Goal: Obtain resource: Download file/media

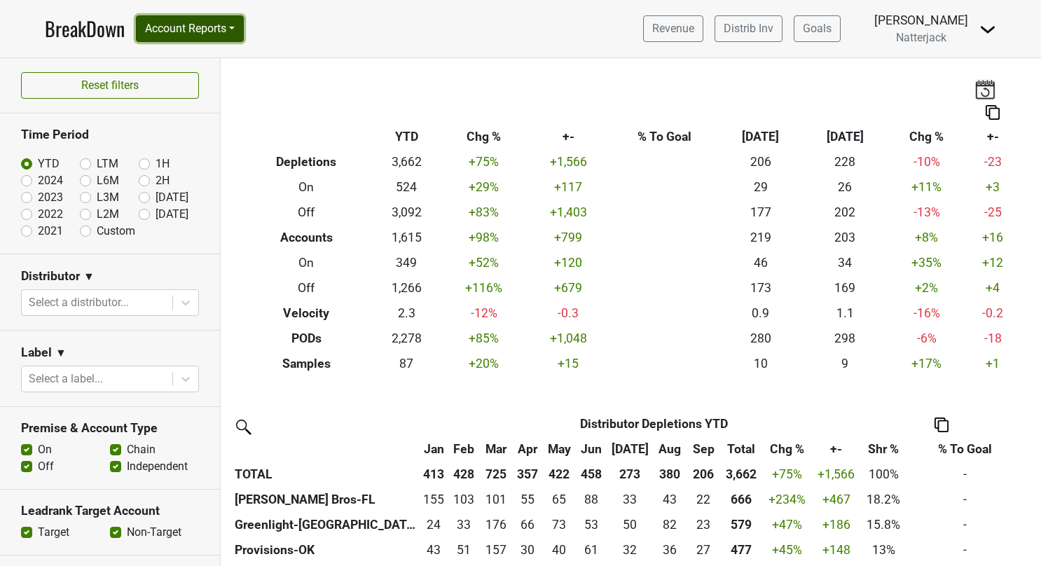
click at [234, 21] on button "Account Reports" at bounding box center [190, 28] width 108 height 27
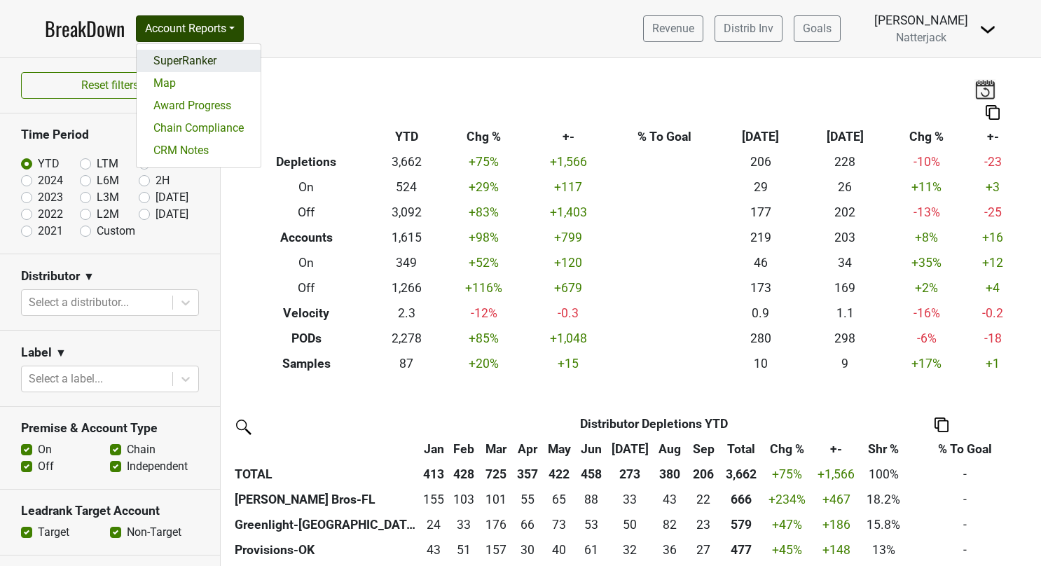
click at [189, 62] on link "SuperRanker" at bounding box center [199, 61] width 124 height 22
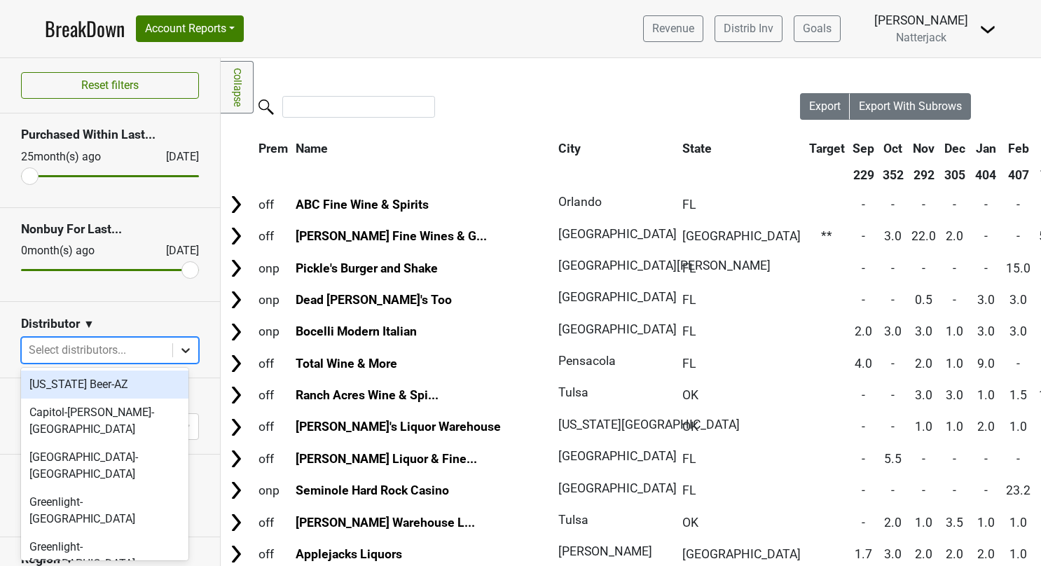
click at [179, 352] on icon at bounding box center [186, 350] width 14 height 14
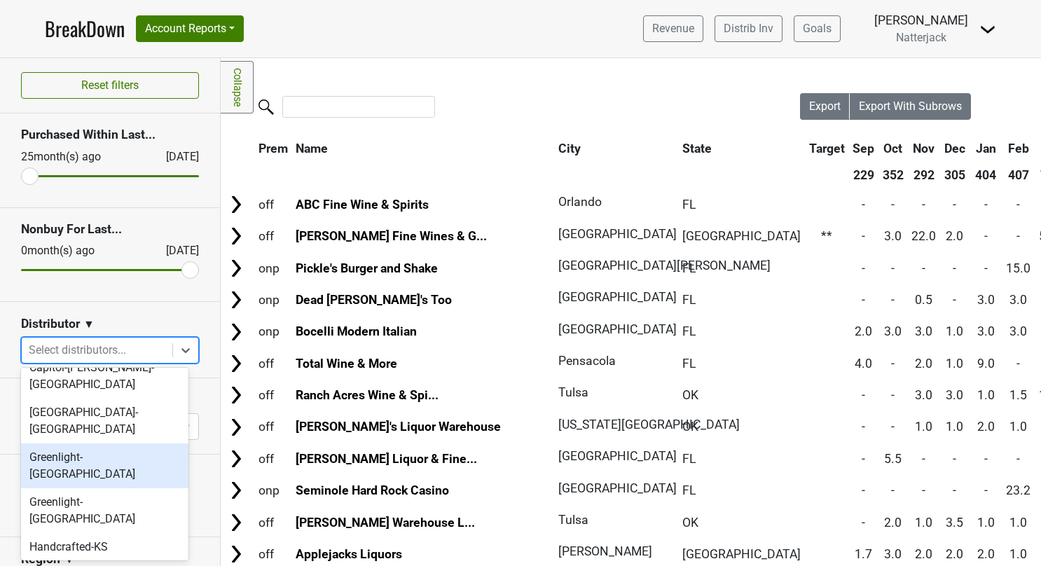
scroll to position [70, 0]
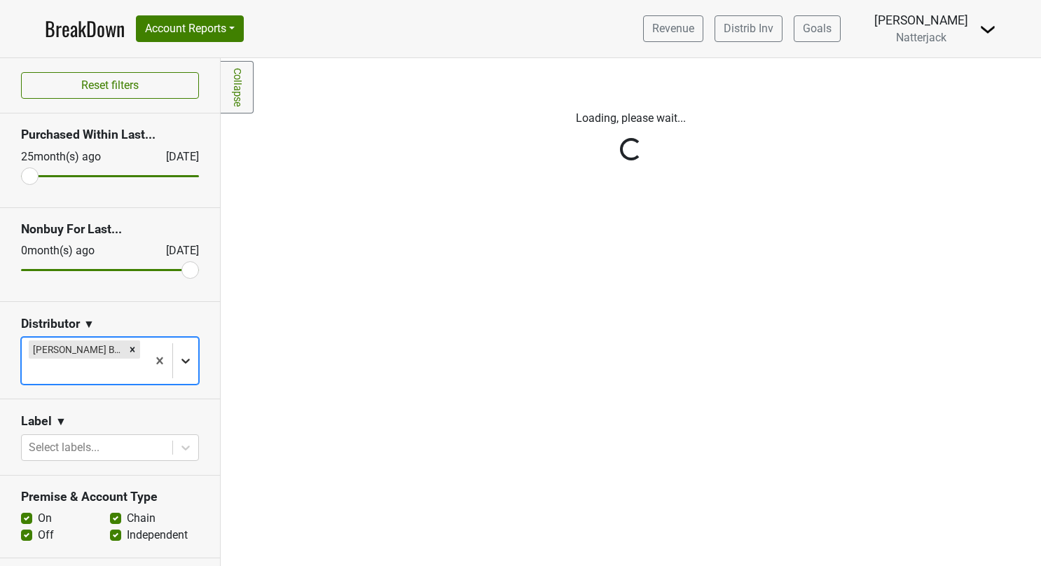
click at [181, 354] on icon at bounding box center [186, 361] width 14 height 14
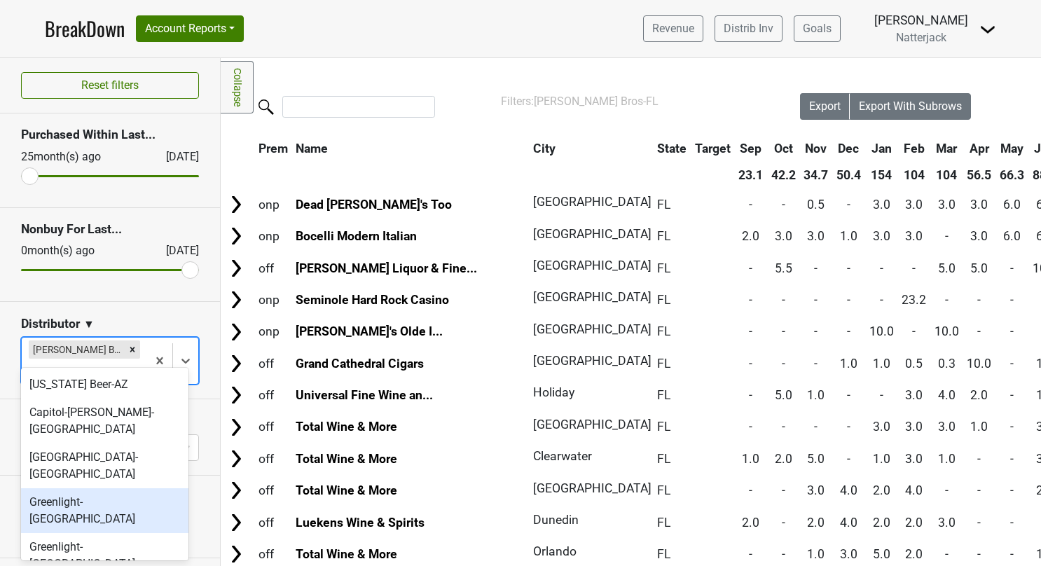
click at [112, 488] on div "Greenlight-FL" at bounding box center [104, 510] width 167 height 45
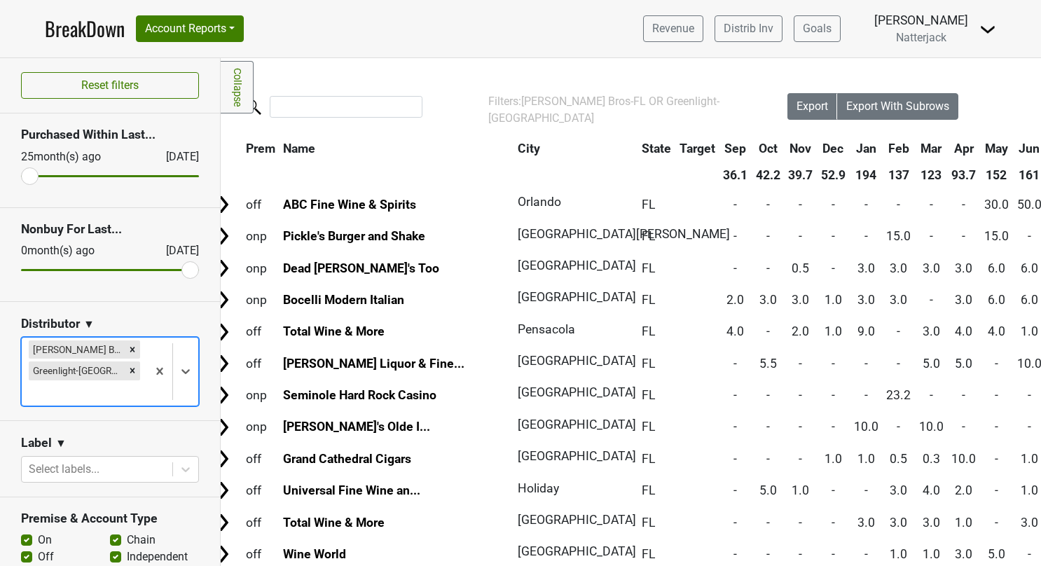
scroll to position [0, 0]
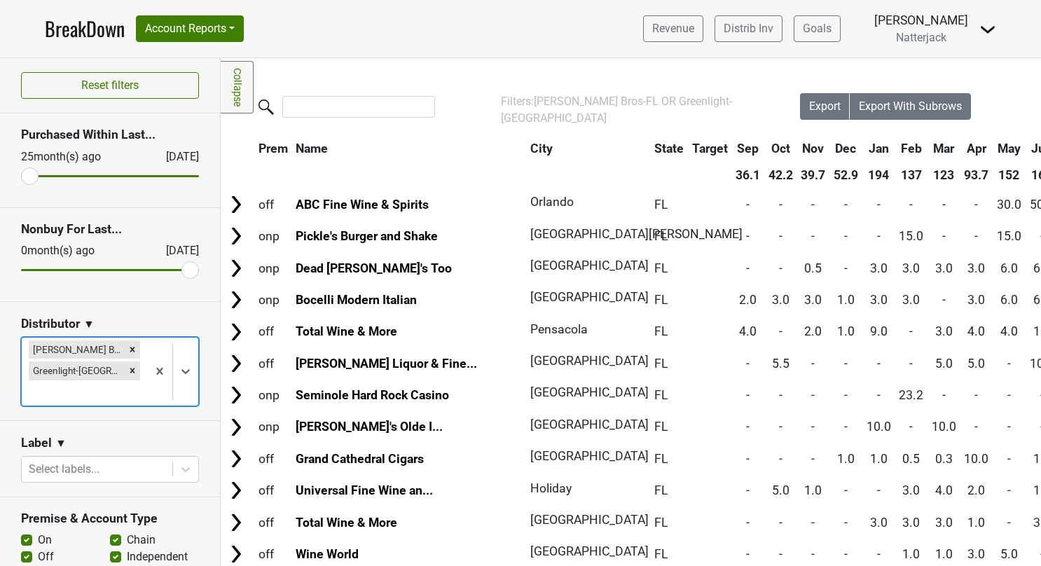
click at [539, 80] on div "Filters Collapse Loading, please wait... Please wait, your file is being downlo…" at bounding box center [631, 312] width 820 height 508
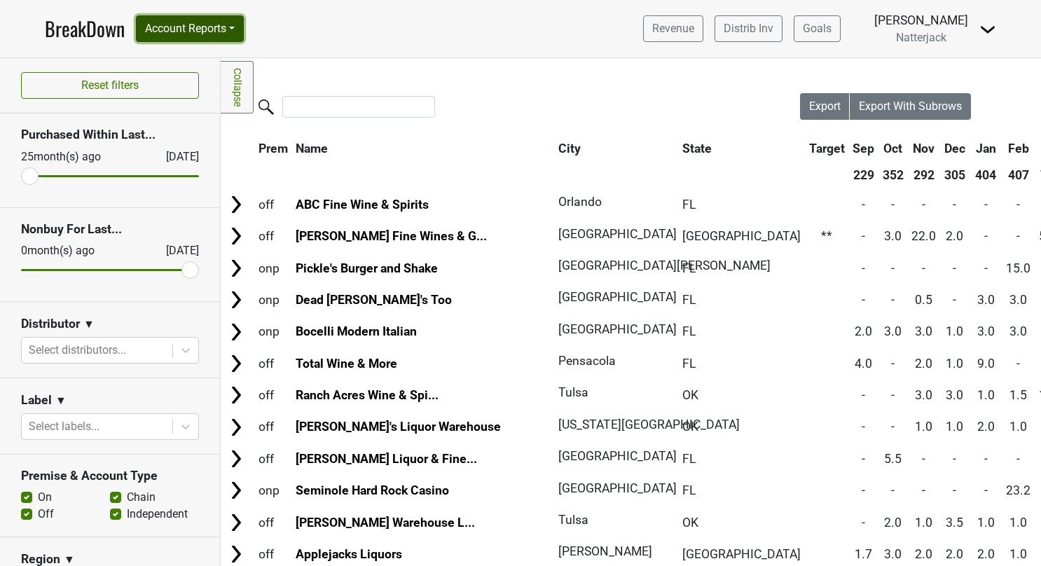
click at [230, 25] on button "Account Reports" at bounding box center [190, 28] width 108 height 27
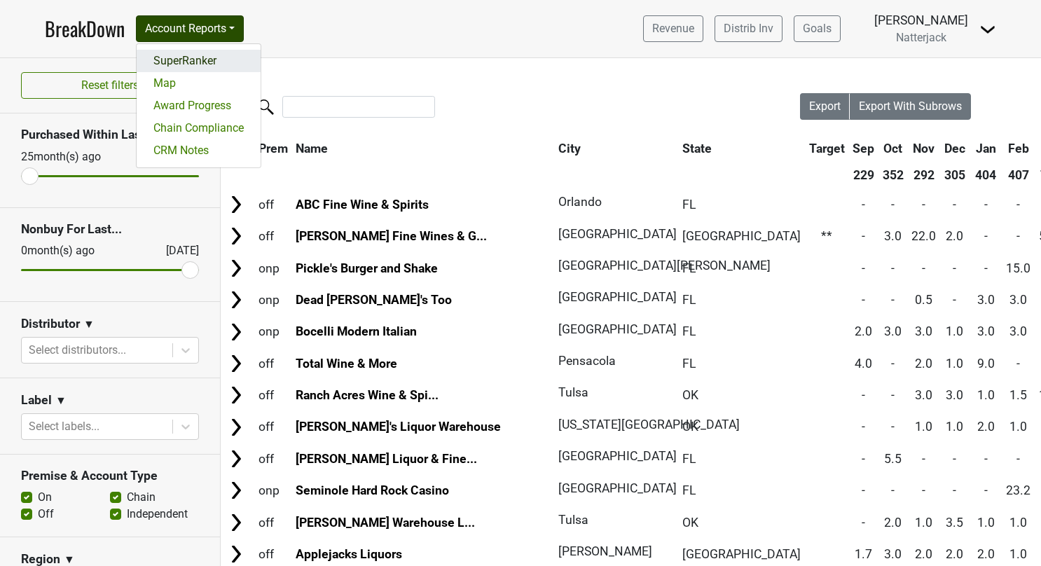
click at [199, 60] on link "SuperRanker" at bounding box center [199, 61] width 124 height 22
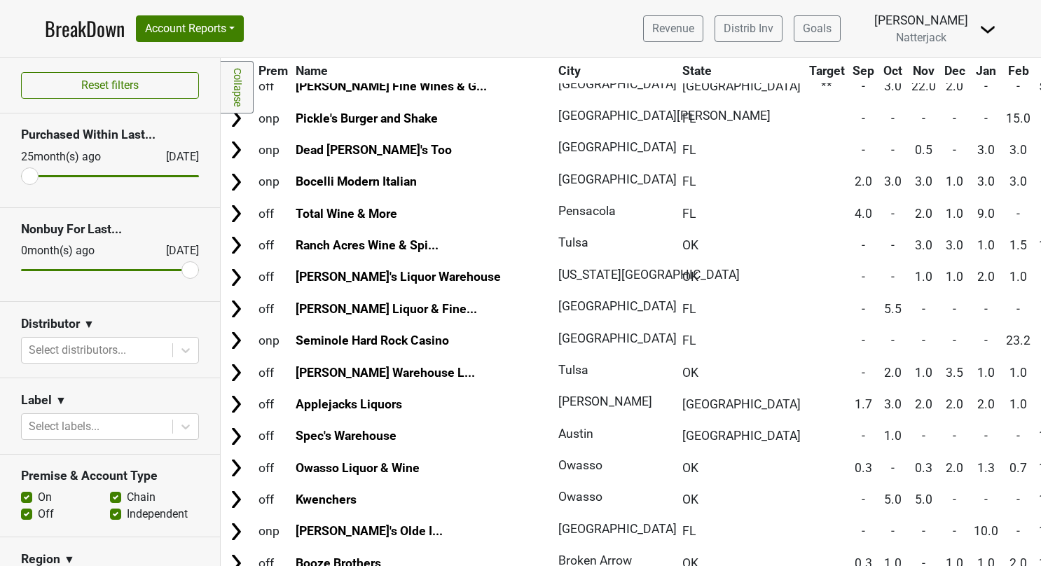
scroll to position [210, 0]
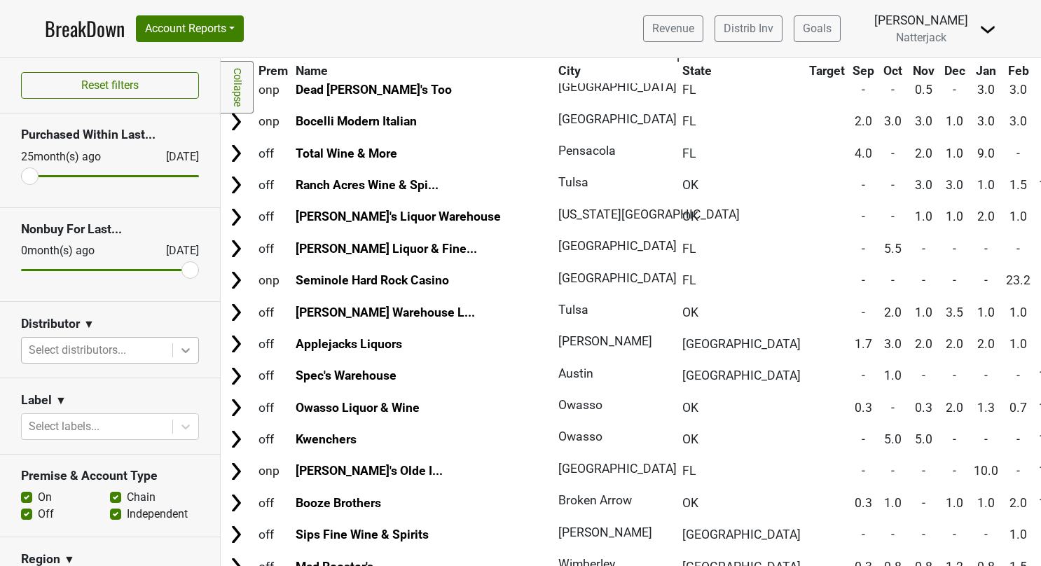
click at [179, 345] on icon at bounding box center [186, 350] width 14 height 14
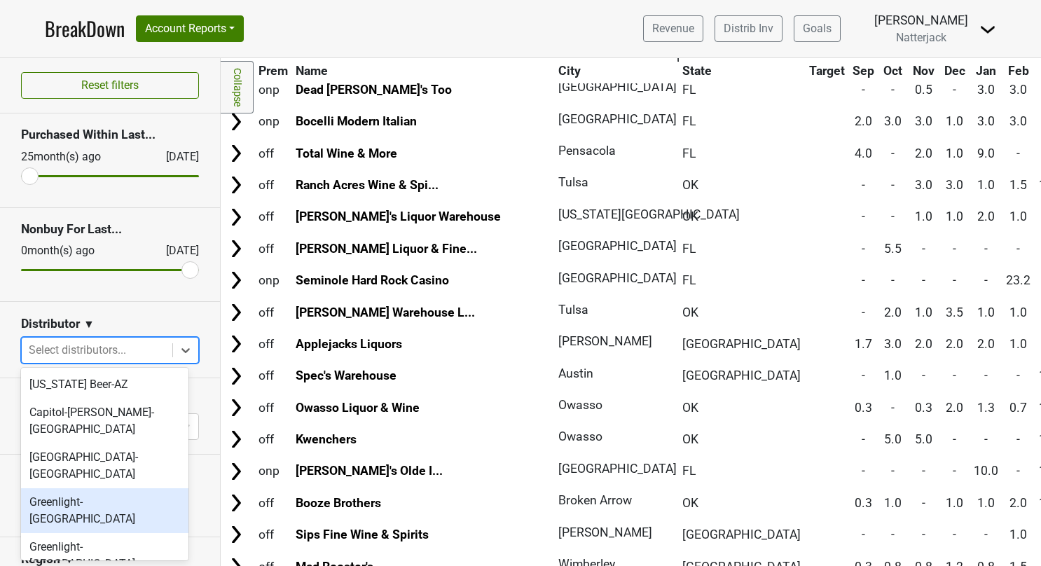
click at [137, 488] on div "Greenlight-FL" at bounding box center [104, 510] width 167 height 45
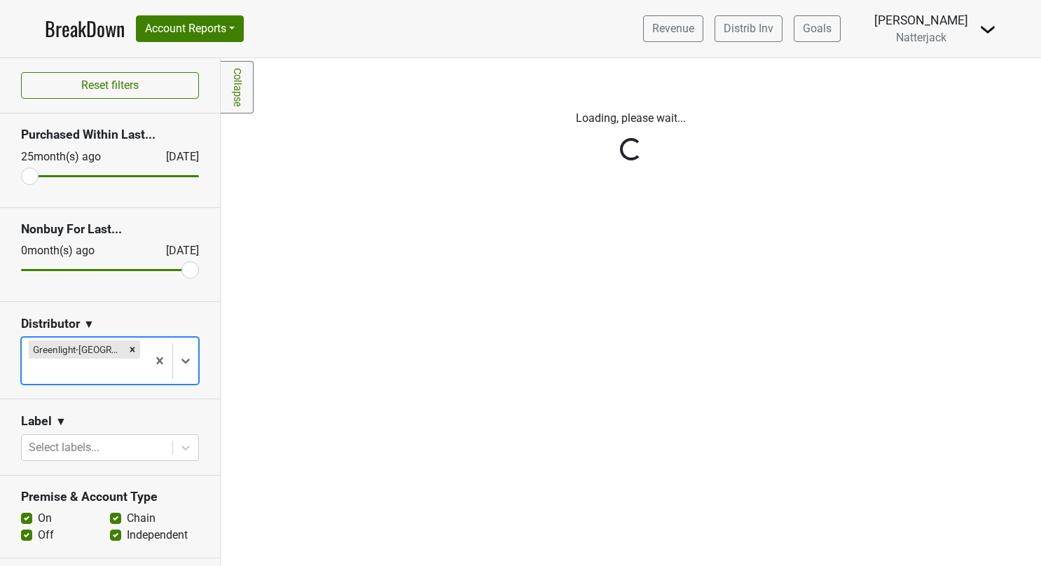
scroll to position [0, 0]
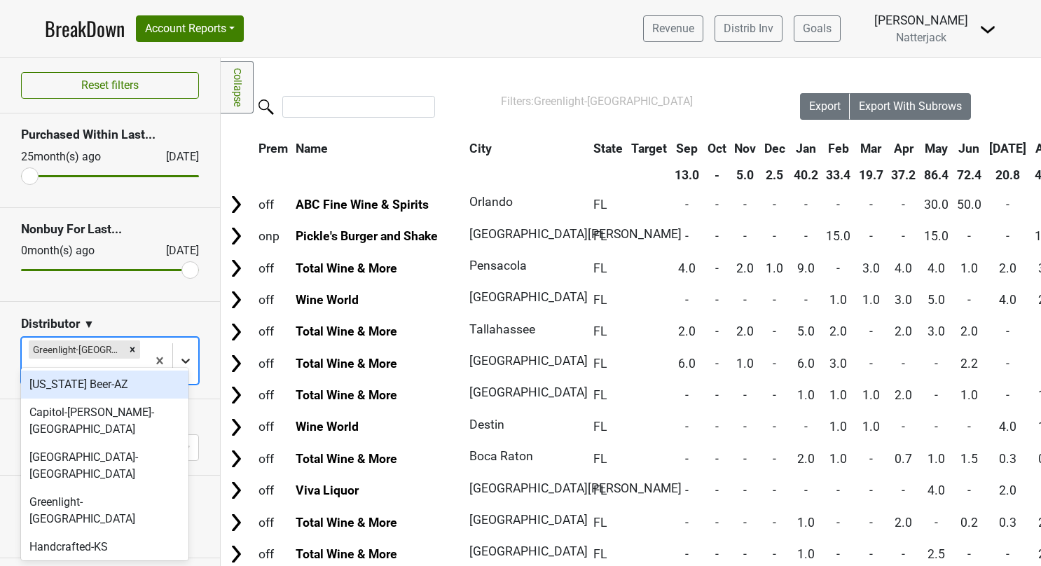
click at [181, 354] on icon at bounding box center [186, 361] width 14 height 14
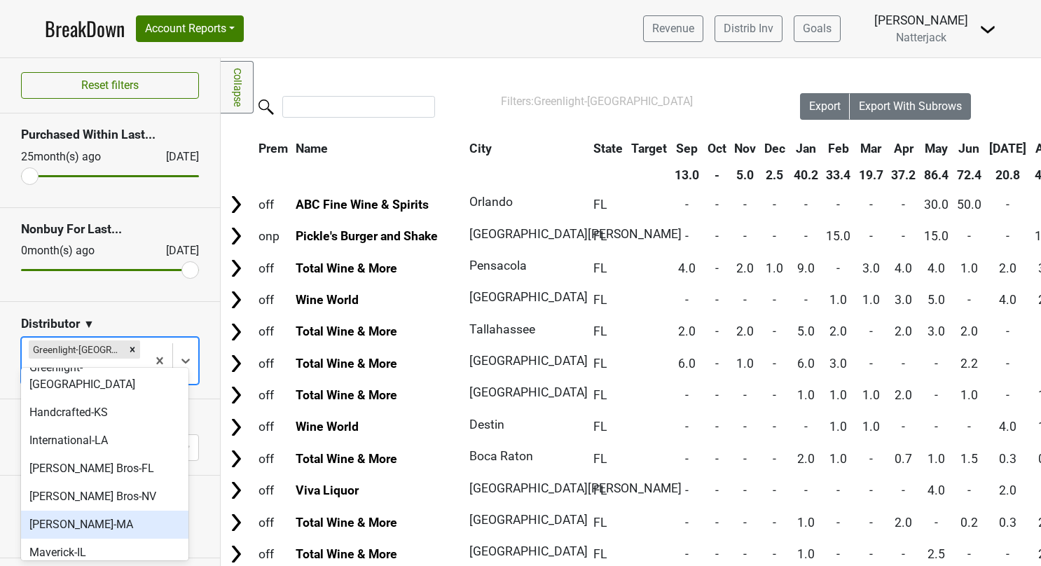
scroll to position [140, 0]
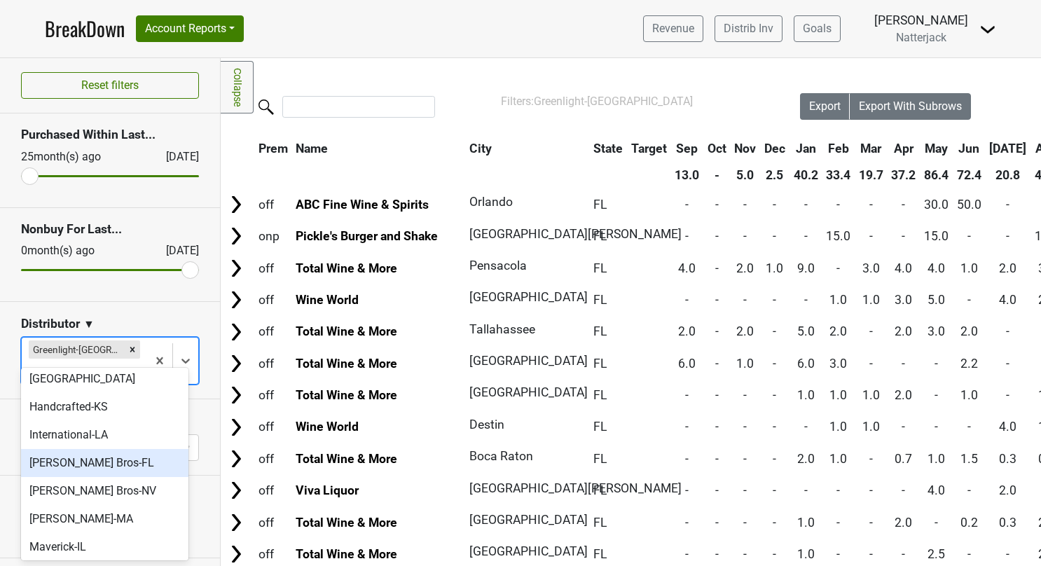
click at [103, 449] on div "Johnson Bros-FL" at bounding box center [104, 463] width 167 height 28
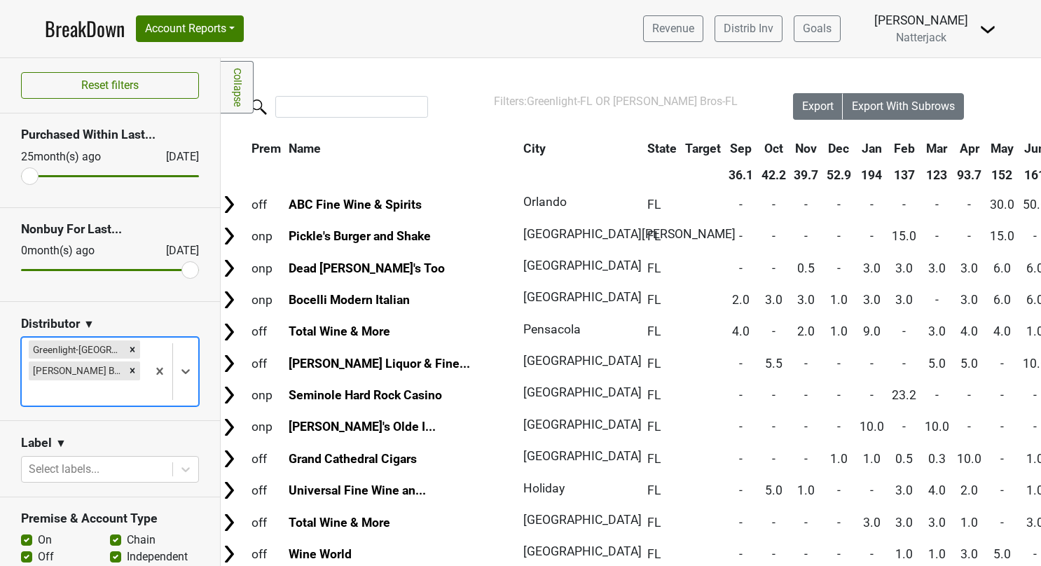
scroll to position [0, 2]
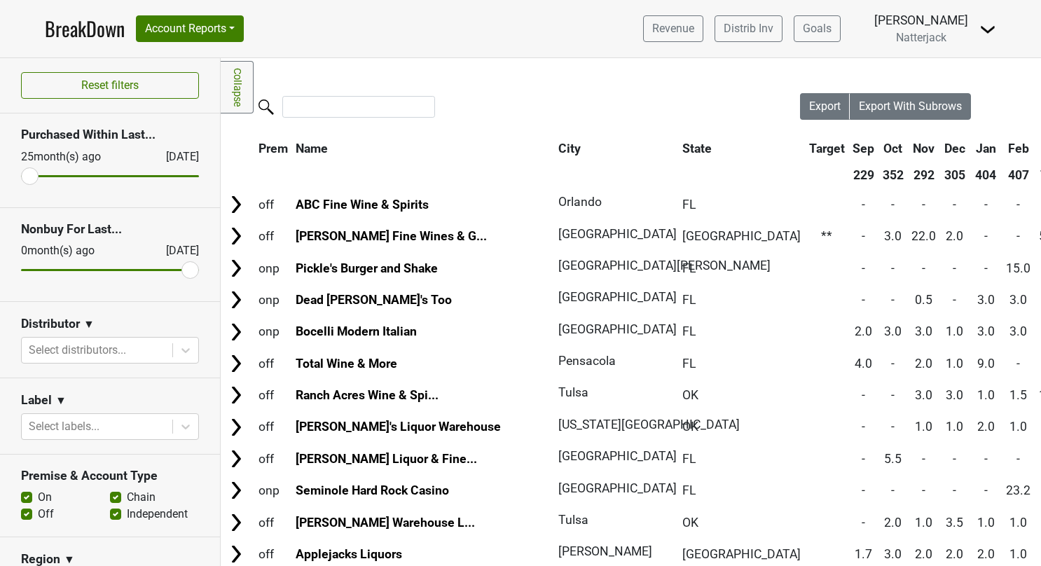
drag, startPoint x: 0, startPoint y: 0, endPoint x: 94, endPoint y: 27, distance: 97.6
click at [94, 27] on link "BreakDown" at bounding box center [85, 28] width 80 height 29
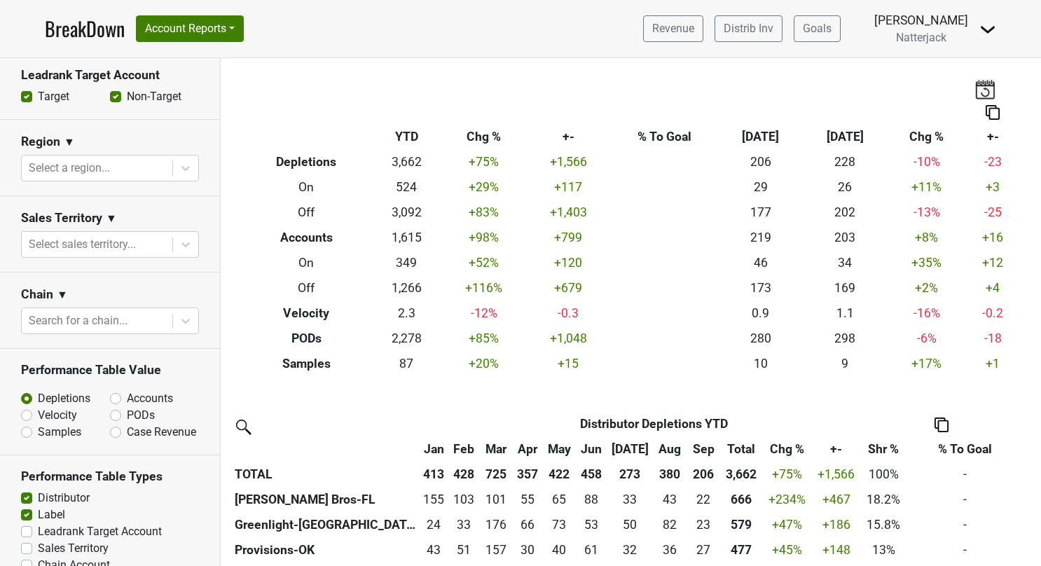
scroll to position [490, 0]
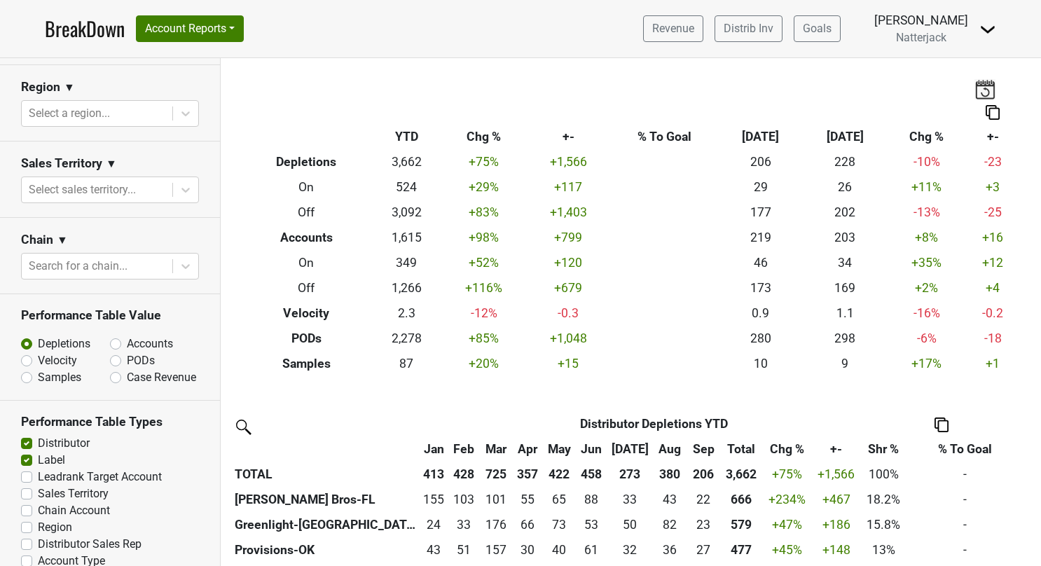
click at [127, 357] on label "PODs" at bounding box center [141, 360] width 28 height 17
click at [112, 357] on input "PODs" at bounding box center [152, 359] width 85 height 14
radio input "true"
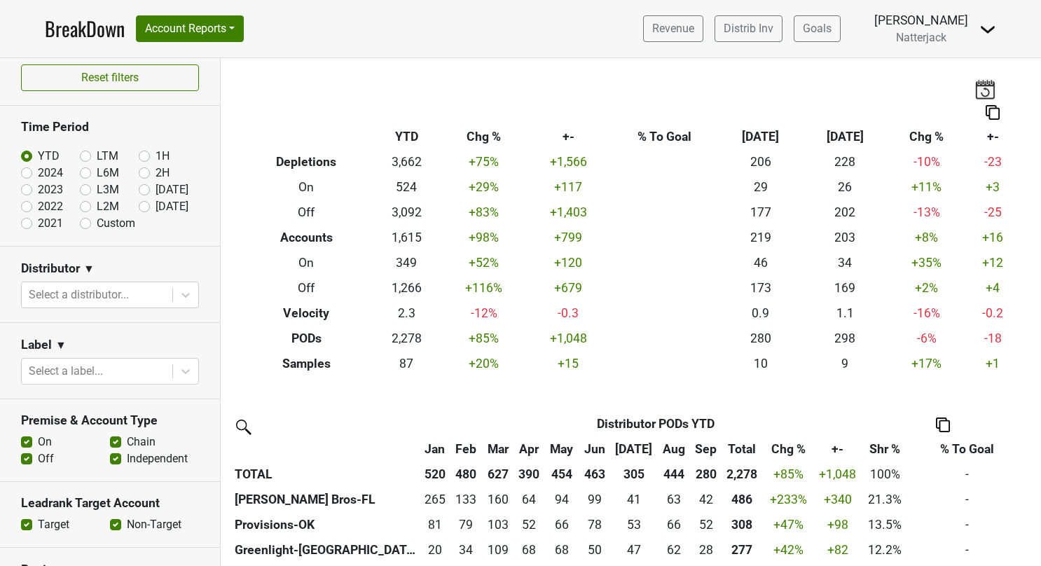
scroll to position [0, 0]
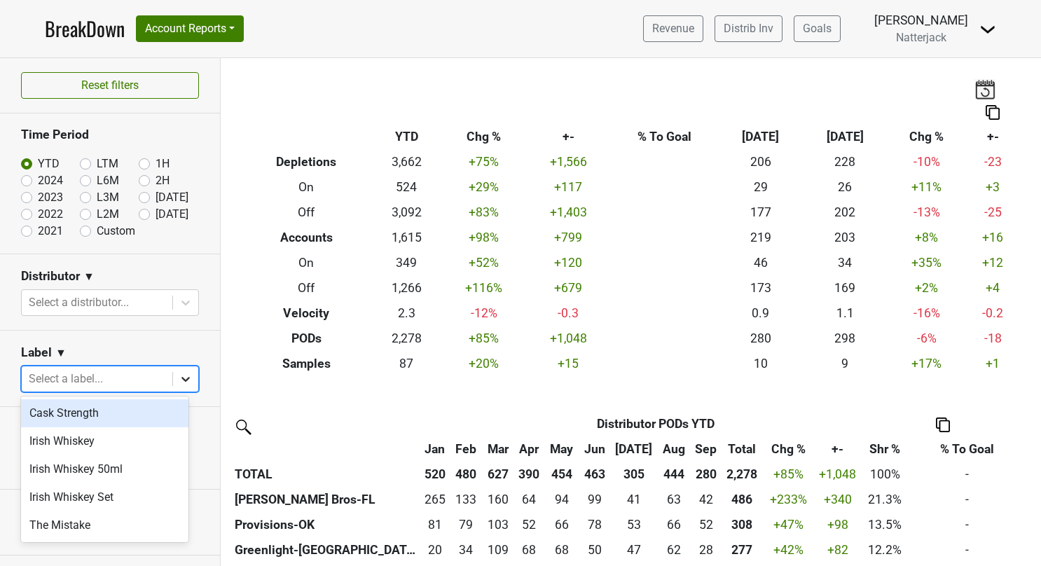
click at [173, 374] on div at bounding box center [185, 378] width 25 height 25
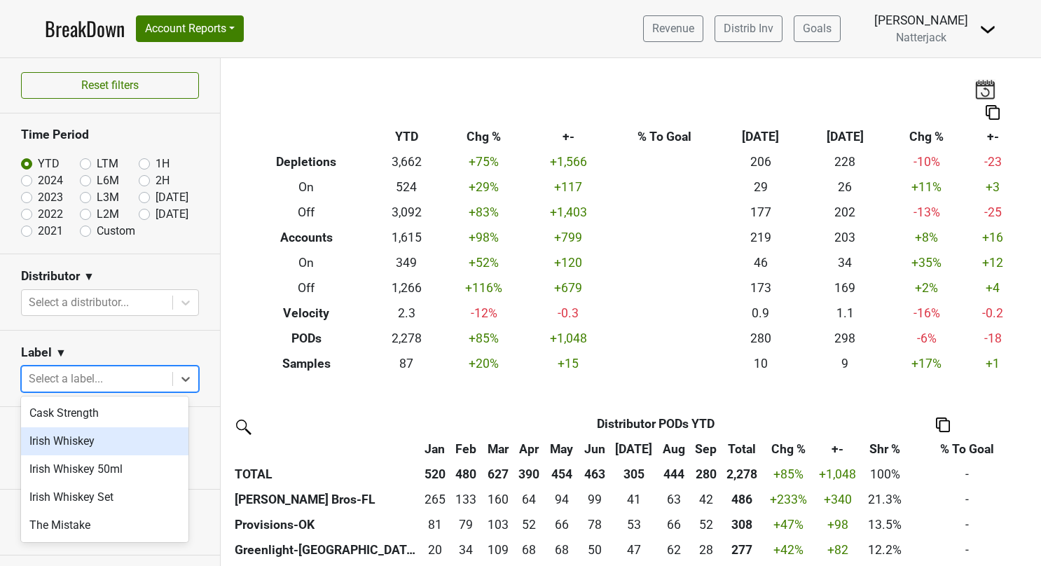
click at [111, 444] on div "Irish Whiskey" at bounding box center [104, 441] width 167 height 28
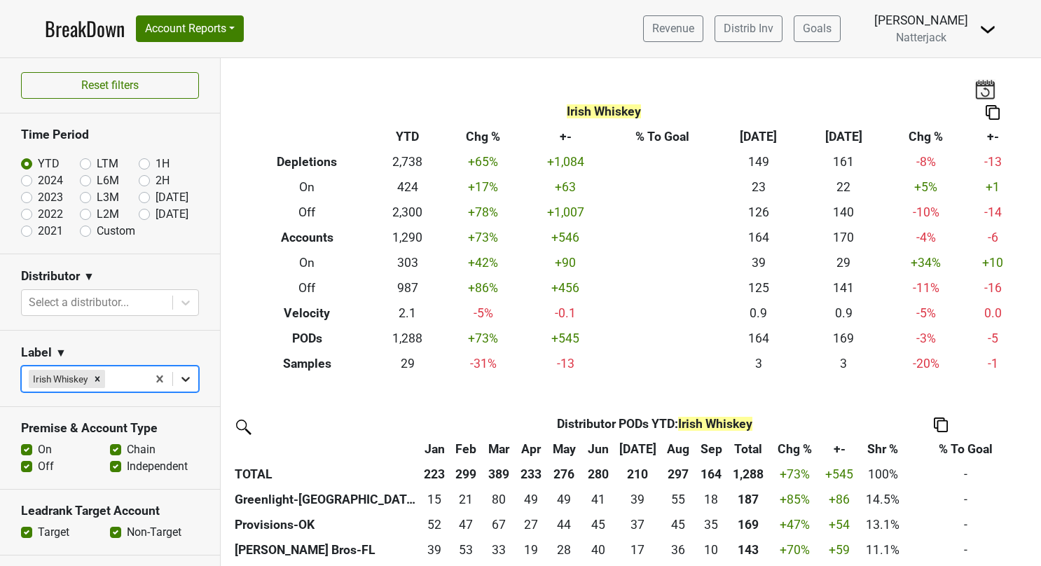
click at [179, 373] on icon at bounding box center [186, 379] width 14 height 14
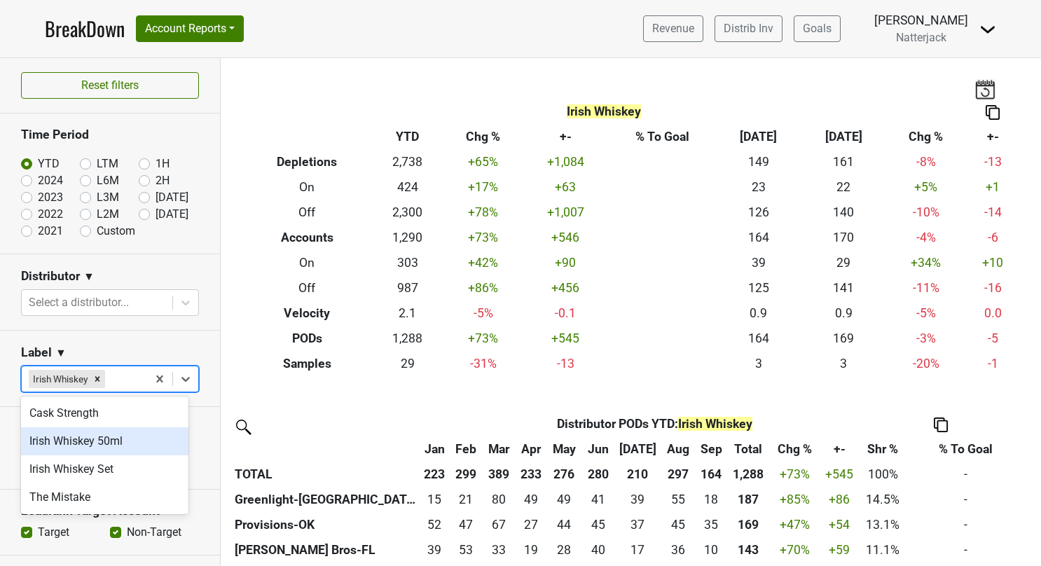
click at [141, 444] on div "Irish Whiskey 50ml" at bounding box center [104, 441] width 167 height 28
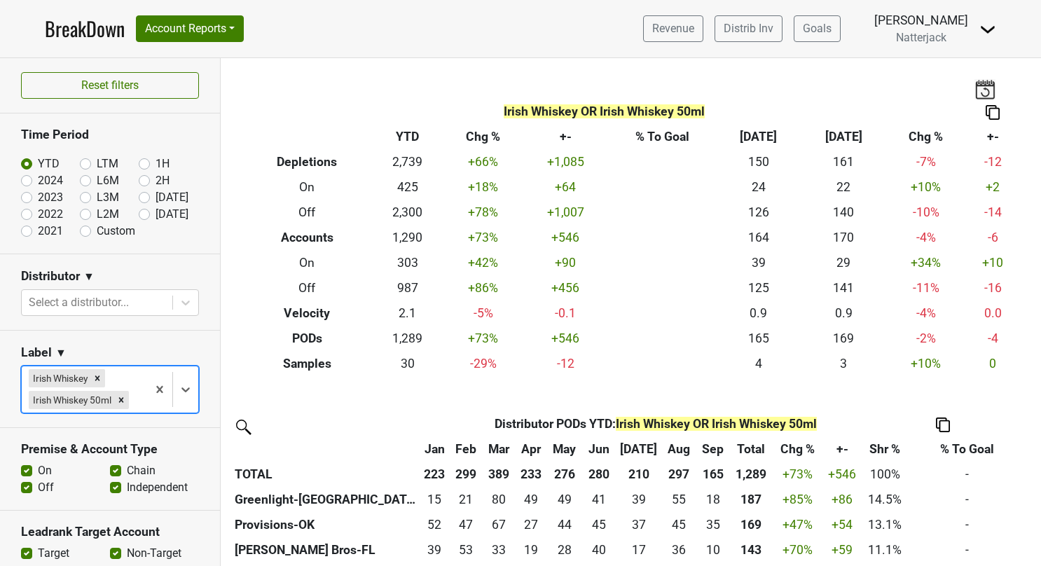
click at [179, 396] on icon at bounding box center [186, 389] width 14 height 14
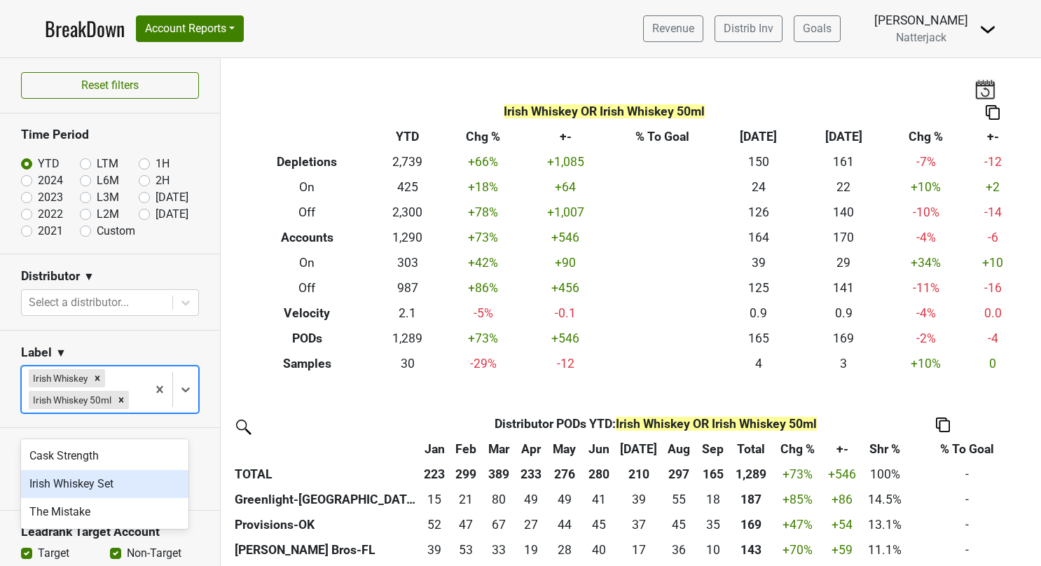
click at [123, 481] on div "Irish Whiskey Set" at bounding box center [104, 484] width 167 height 28
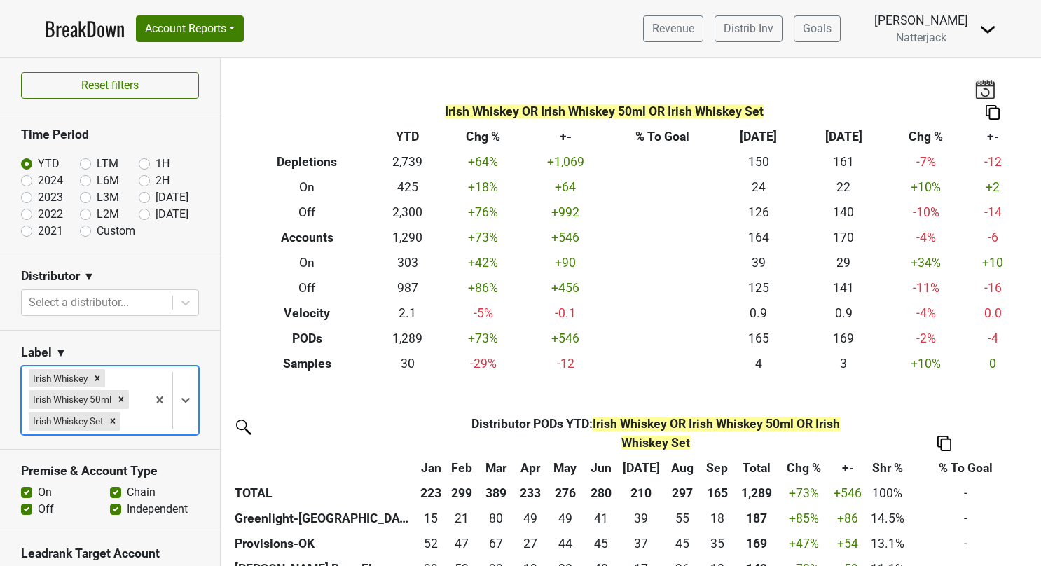
click at [38, 490] on label "On" at bounding box center [45, 492] width 14 height 17
click at [29, 490] on input "On" at bounding box center [26, 491] width 11 height 14
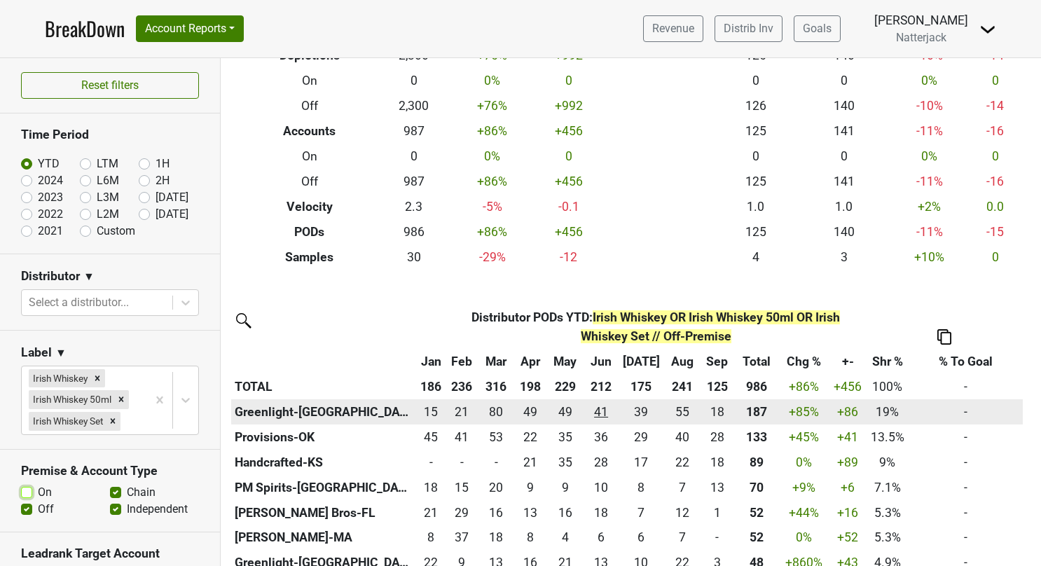
scroll to position [140, 0]
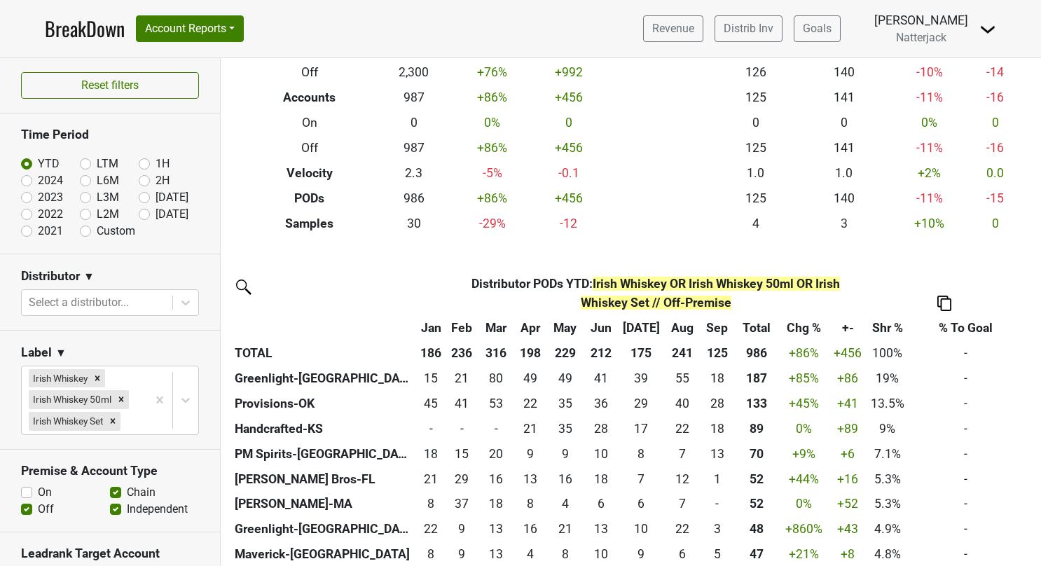
click at [38, 490] on label "On" at bounding box center [45, 492] width 14 height 17
click at [31, 490] on input "On" at bounding box center [26, 491] width 11 height 14
checkbox input "true"
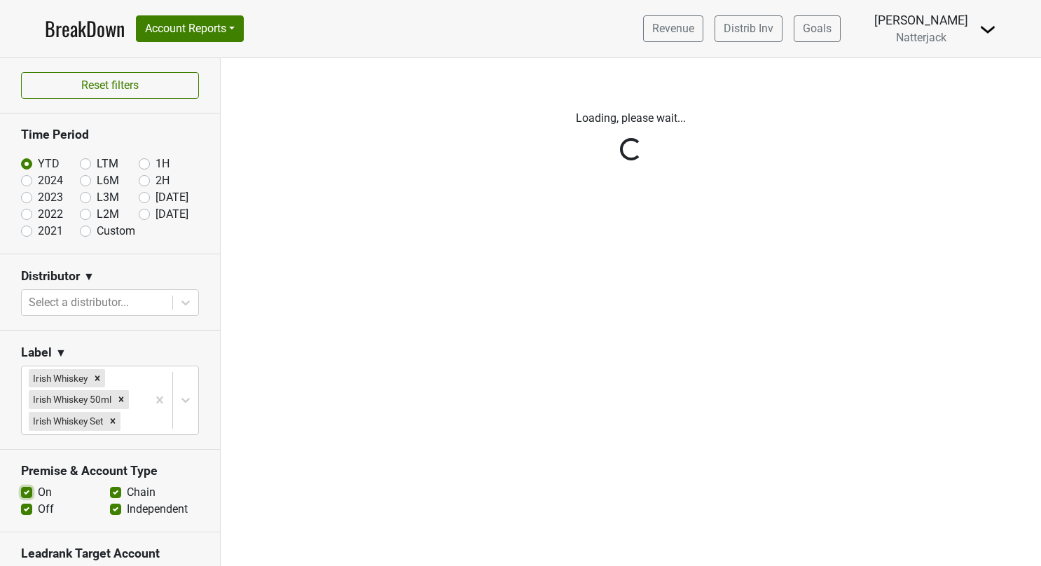
scroll to position [0, 0]
click at [25, 507] on div "Reset filters Time Period YTD LTM 1H 2024 L6M 2H 2023 L3M Sep '25 2022 L2M Oct …" at bounding box center [110, 312] width 221 height 508
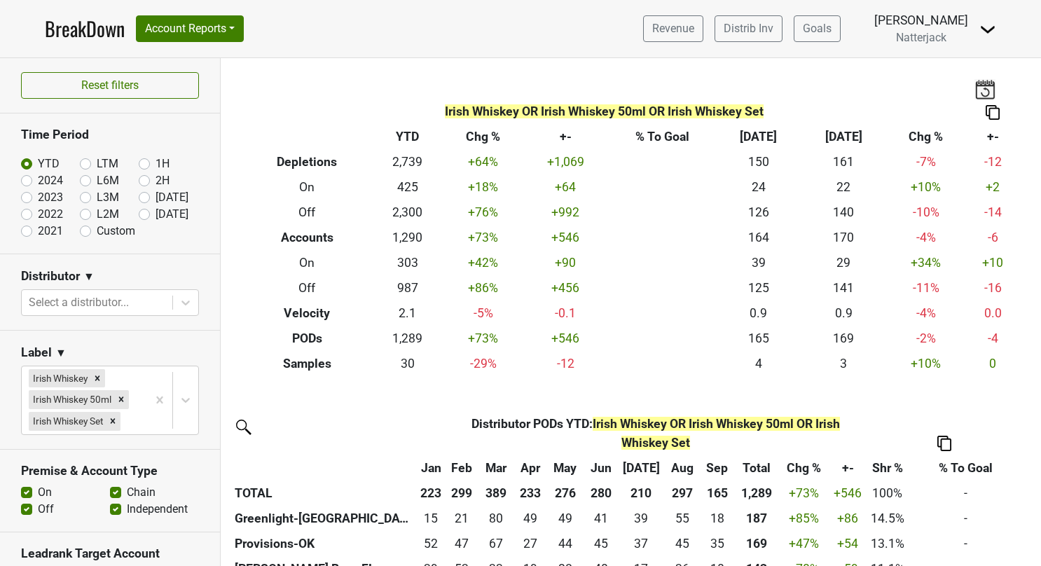
click at [38, 509] on label "Off" at bounding box center [46, 509] width 16 height 17
click at [24, 509] on input "Off" at bounding box center [26, 508] width 11 height 14
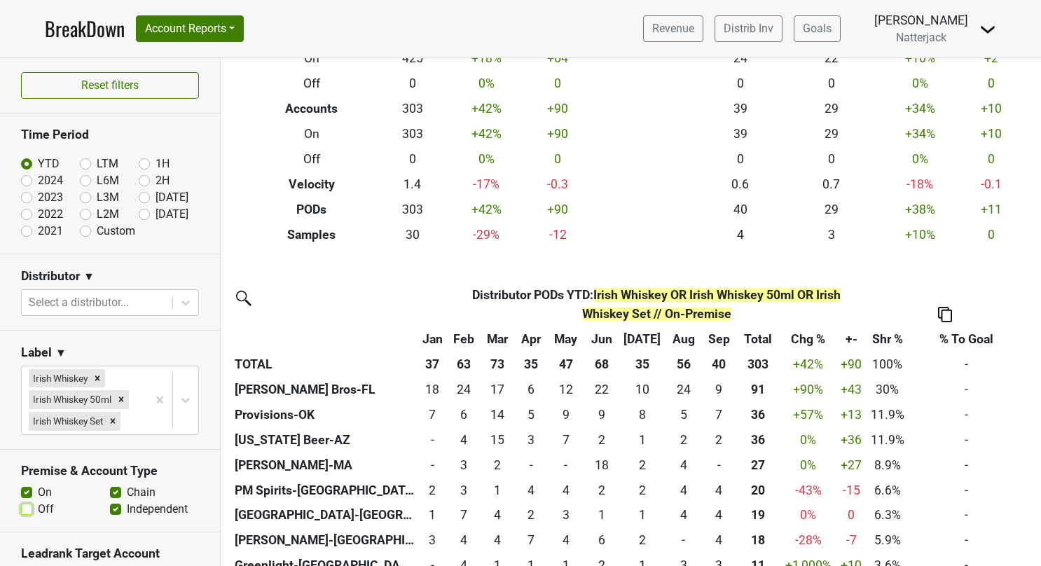
scroll to position [140, 0]
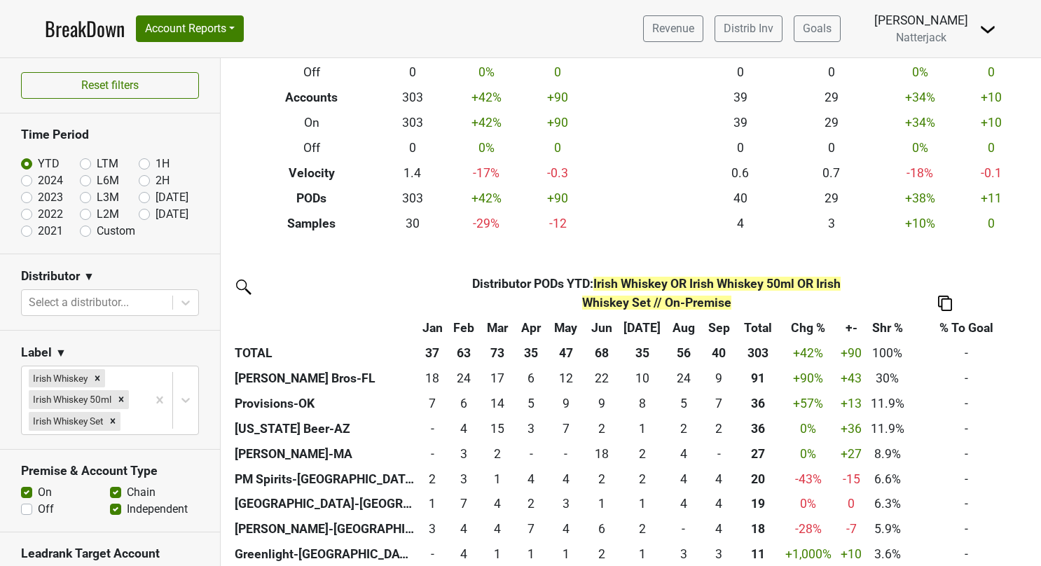
click at [38, 507] on label "Off" at bounding box center [46, 509] width 16 height 17
click at [28, 507] on input "Off" at bounding box center [26, 508] width 11 height 14
checkbox input "true"
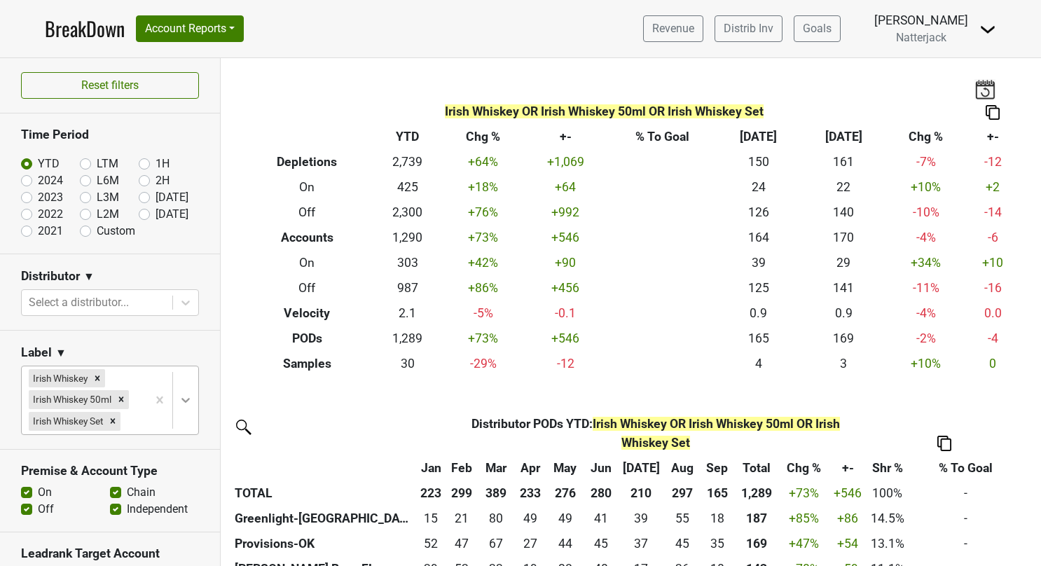
click at [179, 396] on icon at bounding box center [186, 400] width 14 height 14
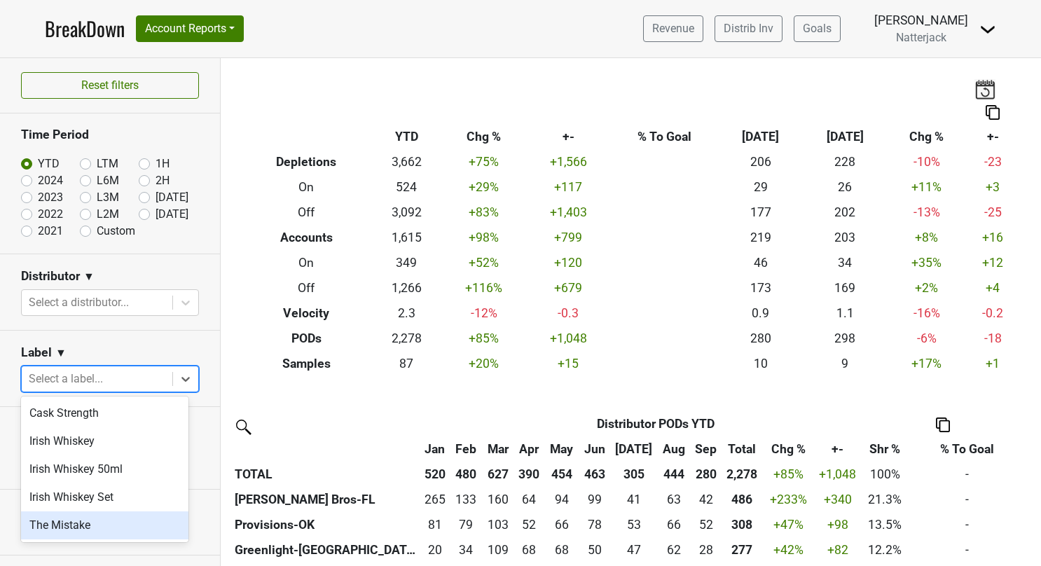
click at [87, 520] on div "The Mistake" at bounding box center [104, 525] width 167 height 28
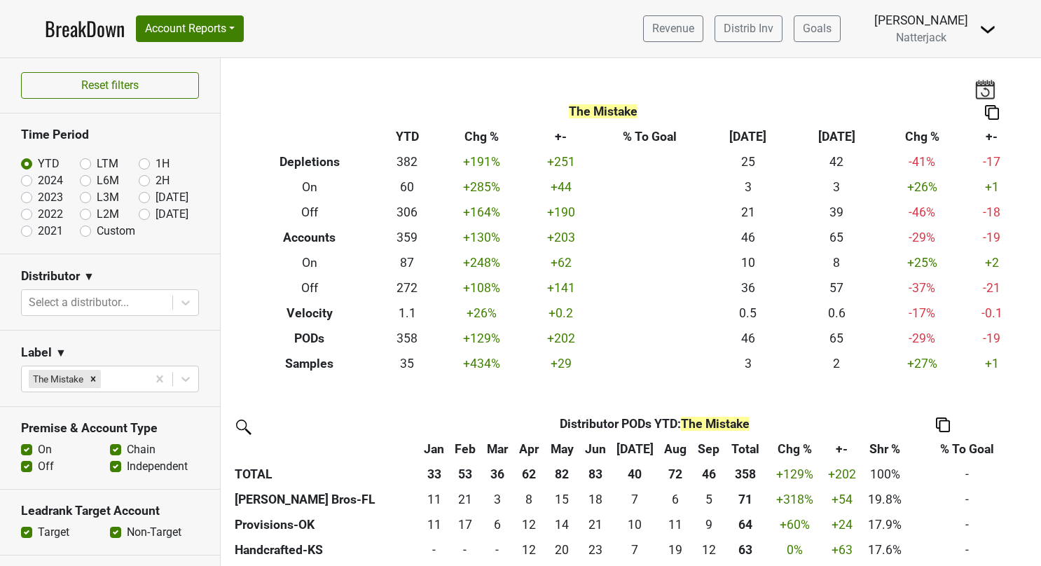
click at [38, 445] on label "On" at bounding box center [45, 449] width 14 height 17
click at [29, 445] on input "On" at bounding box center [26, 448] width 11 height 14
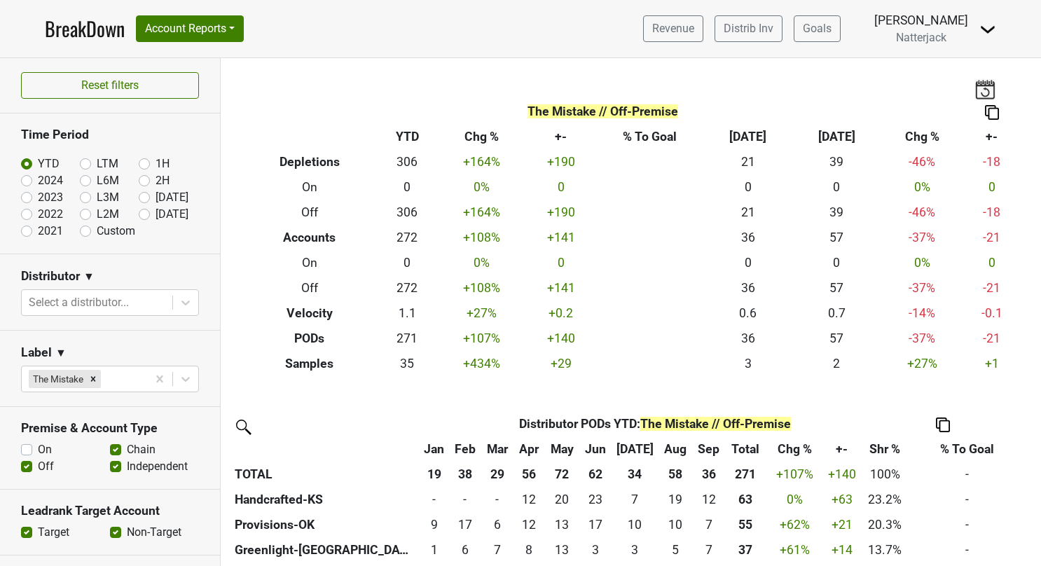
click at [38, 444] on label "On" at bounding box center [45, 449] width 14 height 17
click at [29, 444] on input "On" at bounding box center [26, 448] width 11 height 14
checkbox input "true"
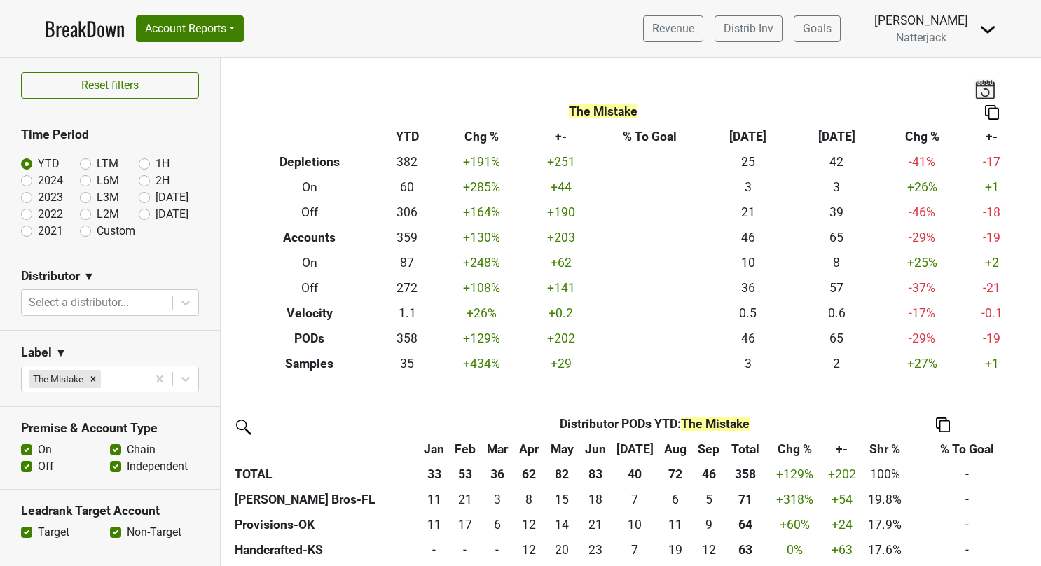
click at [38, 465] on label "Off" at bounding box center [46, 466] width 16 height 17
click at [29, 465] on input "Off" at bounding box center [26, 465] width 11 height 14
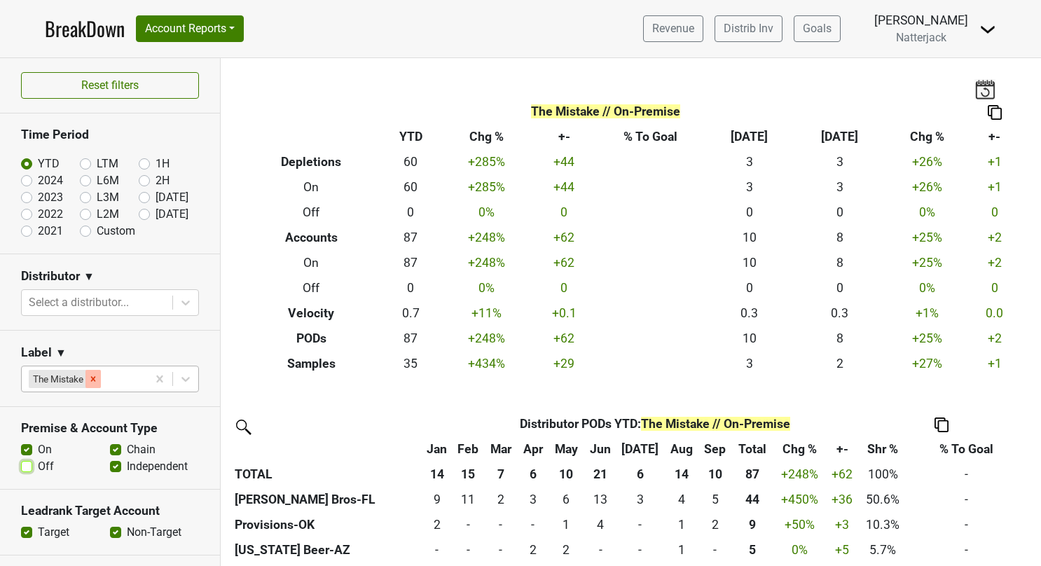
click at [94, 378] on icon "Remove The Mistake" at bounding box center [93, 378] width 5 height 5
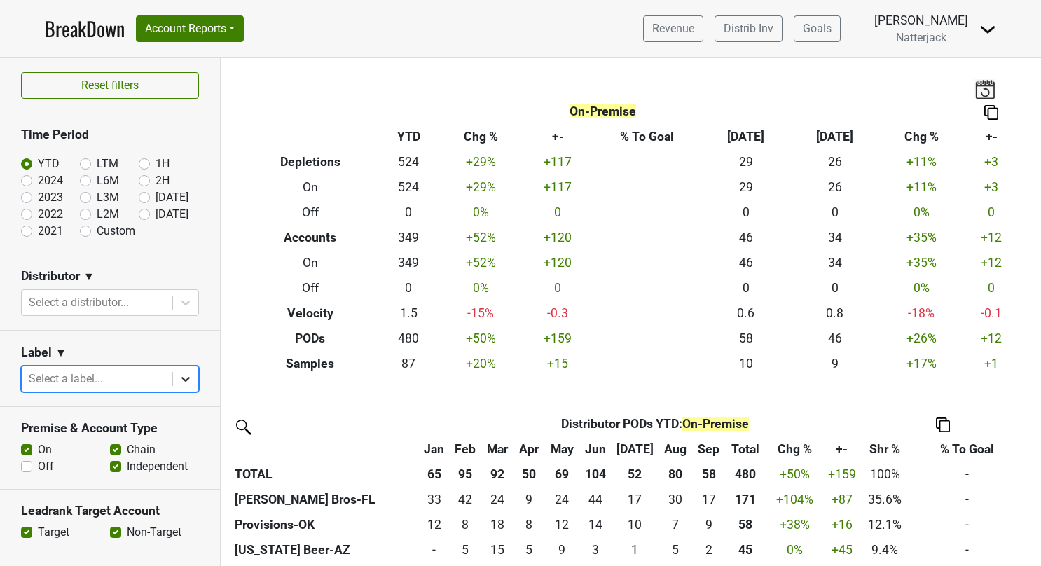
click at [180, 380] on icon at bounding box center [186, 379] width 14 height 14
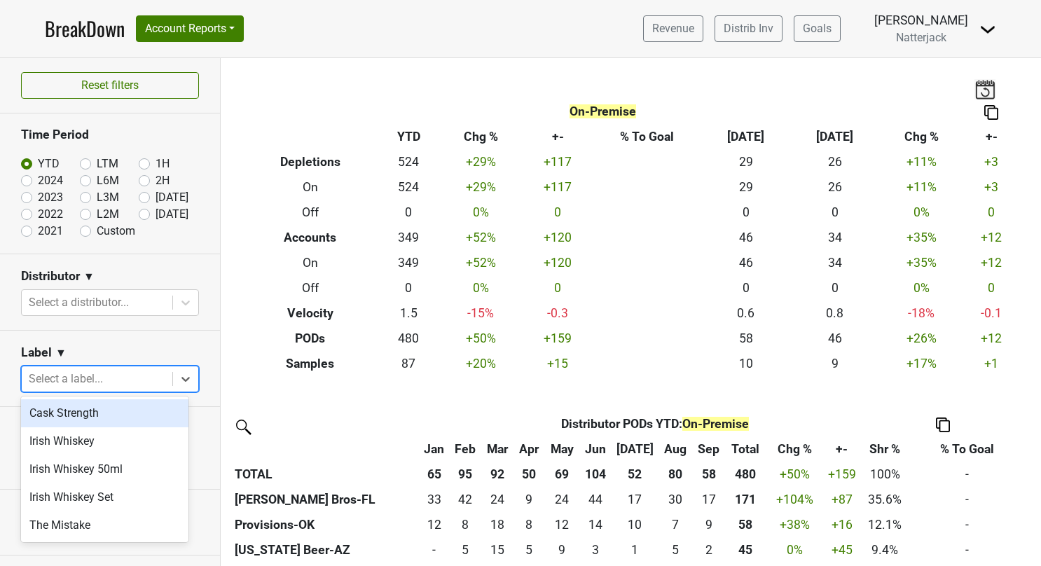
click at [99, 417] on div "Cask Strength" at bounding box center [104, 413] width 167 height 28
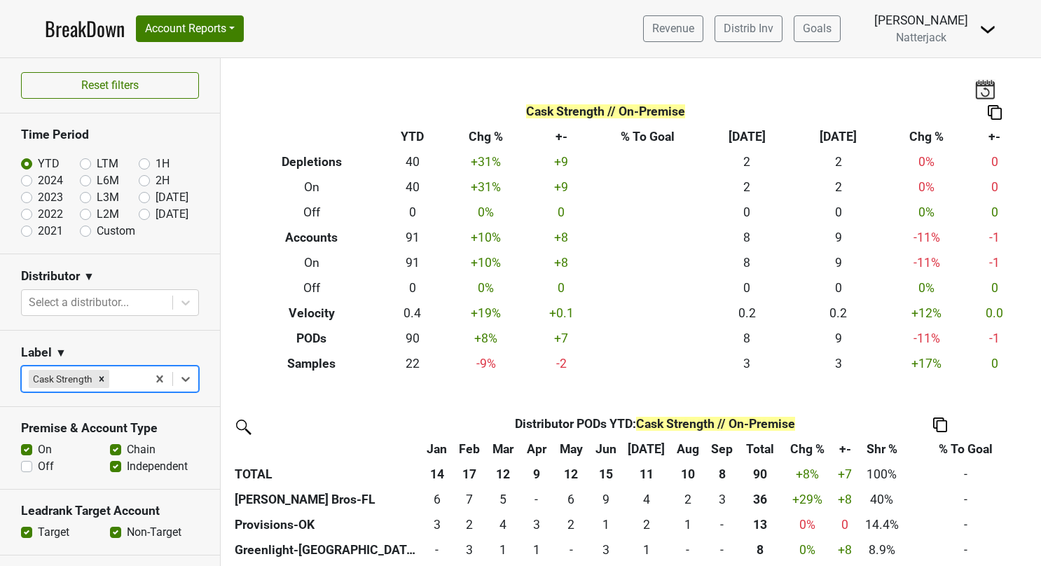
click at [38, 464] on label "Off" at bounding box center [46, 466] width 16 height 17
click at [22, 464] on input "Off" at bounding box center [26, 465] width 11 height 14
checkbox input "true"
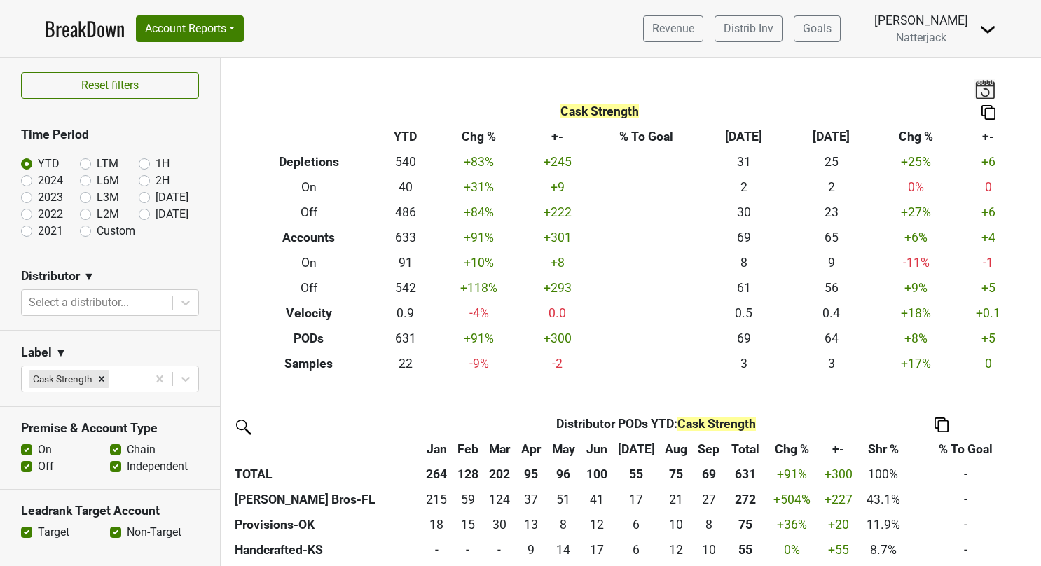
click at [38, 449] on label "On" at bounding box center [45, 449] width 14 height 17
click at [24, 449] on input "On" at bounding box center [26, 448] width 11 height 14
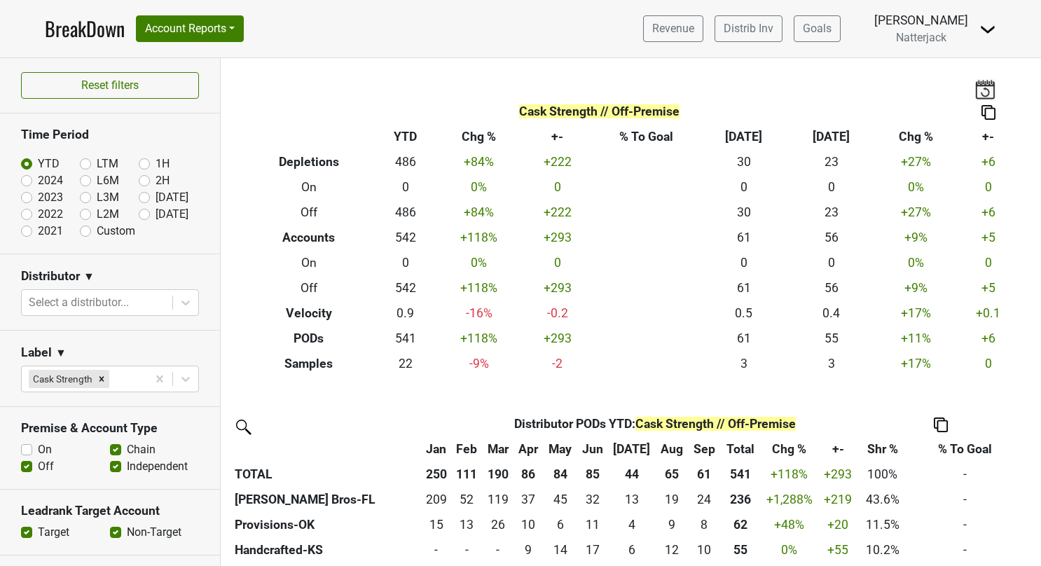
click at [38, 450] on label "On" at bounding box center [45, 449] width 14 height 17
click at [31, 450] on input "On" at bounding box center [26, 448] width 11 height 14
checkbox input "true"
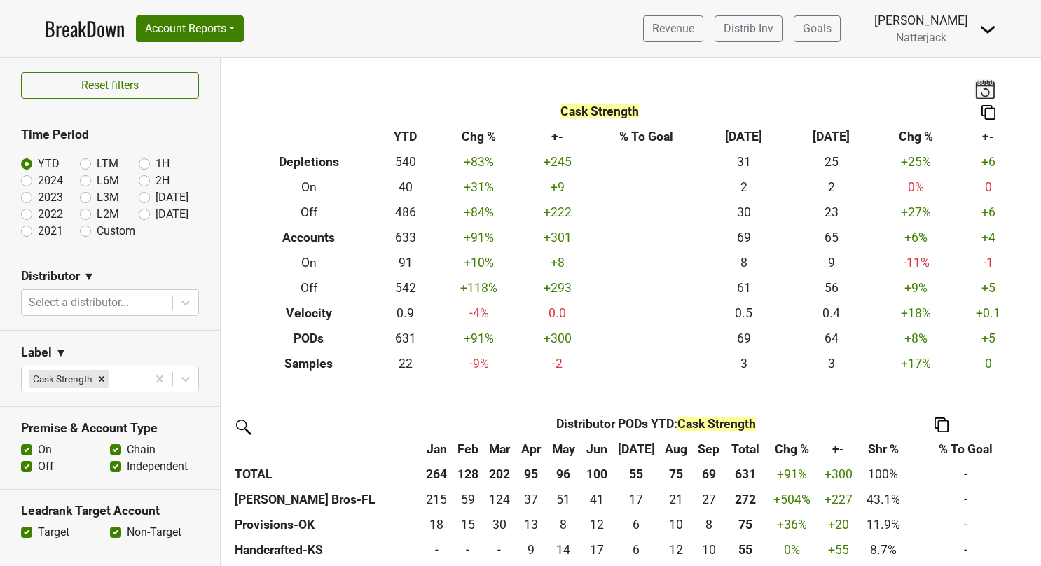
click at [38, 466] on label "Off" at bounding box center [46, 466] width 16 height 17
click at [29, 466] on input "Off" at bounding box center [26, 465] width 11 height 14
checkbox input "false"
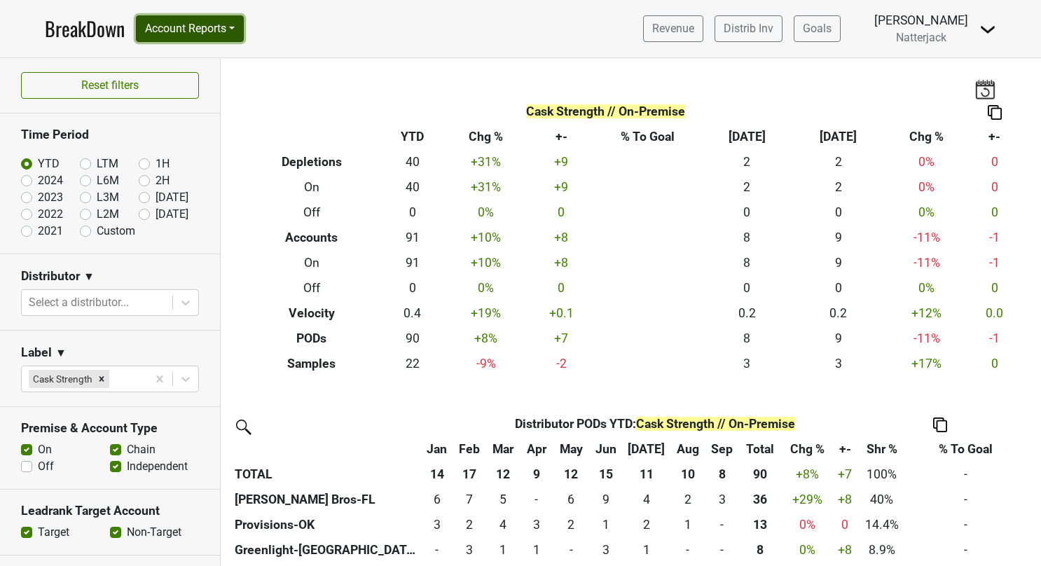
click at [233, 32] on button "Account Reports" at bounding box center [190, 28] width 108 height 27
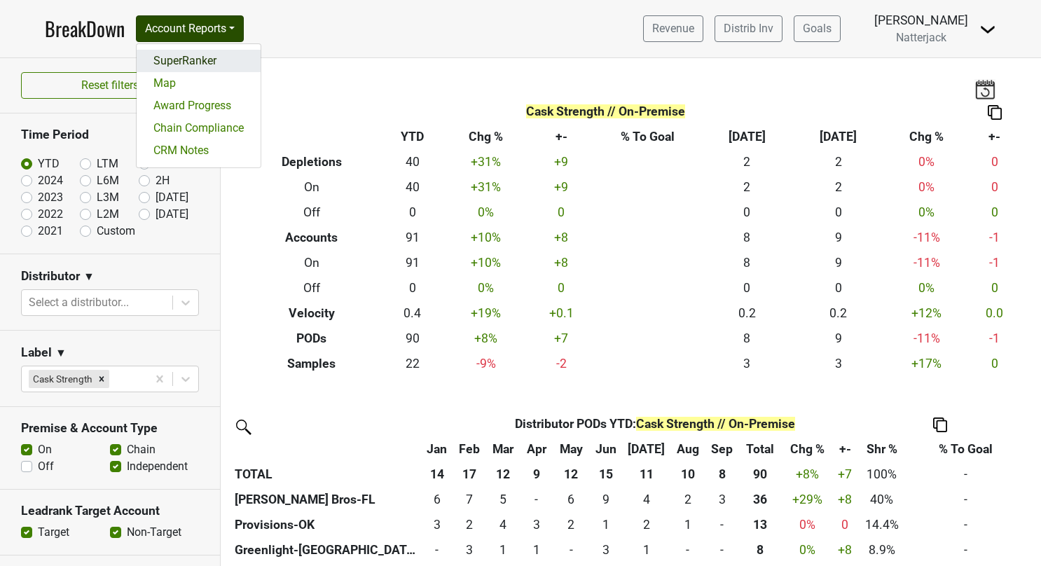
click at [188, 62] on link "SuperRanker" at bounding box center [199, 61] width 124 height 22
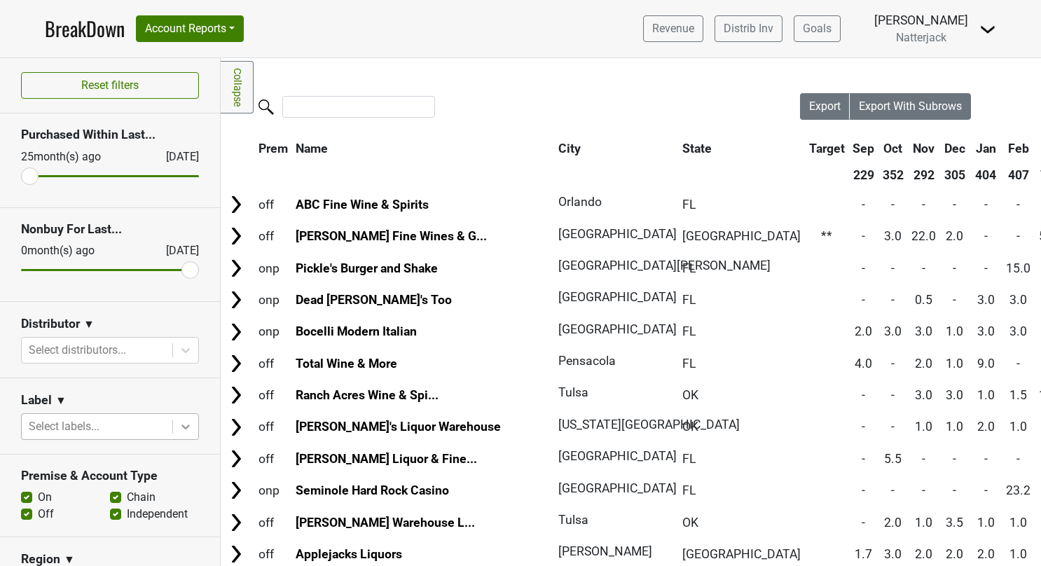
click at [181, 426] on icon at bounding box center [185, 426] width 8 height 5
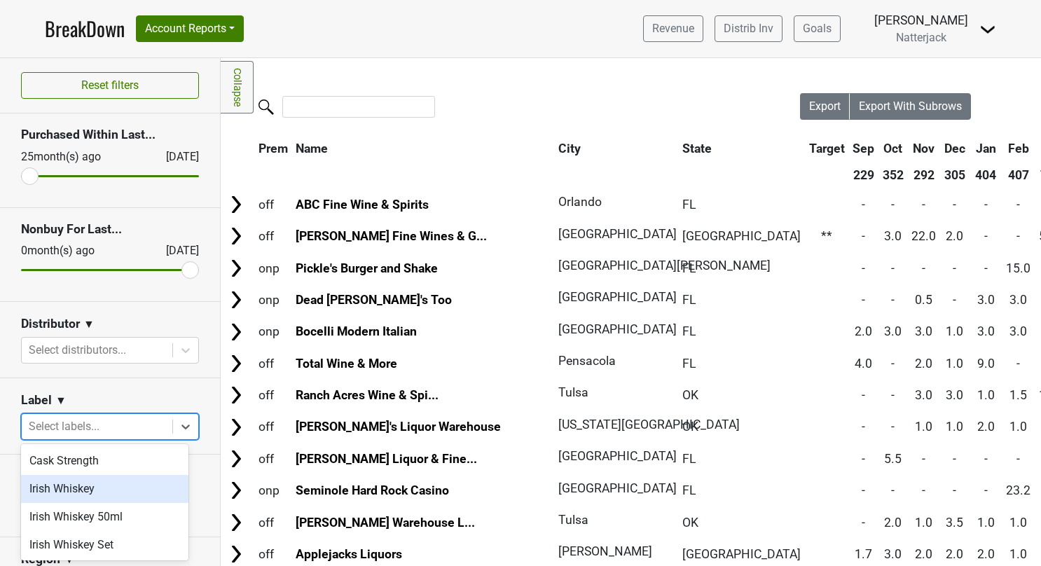
click at [123, 482] on div "Irish Whiskey" at bounding box center [104, 489] width 167 height 28
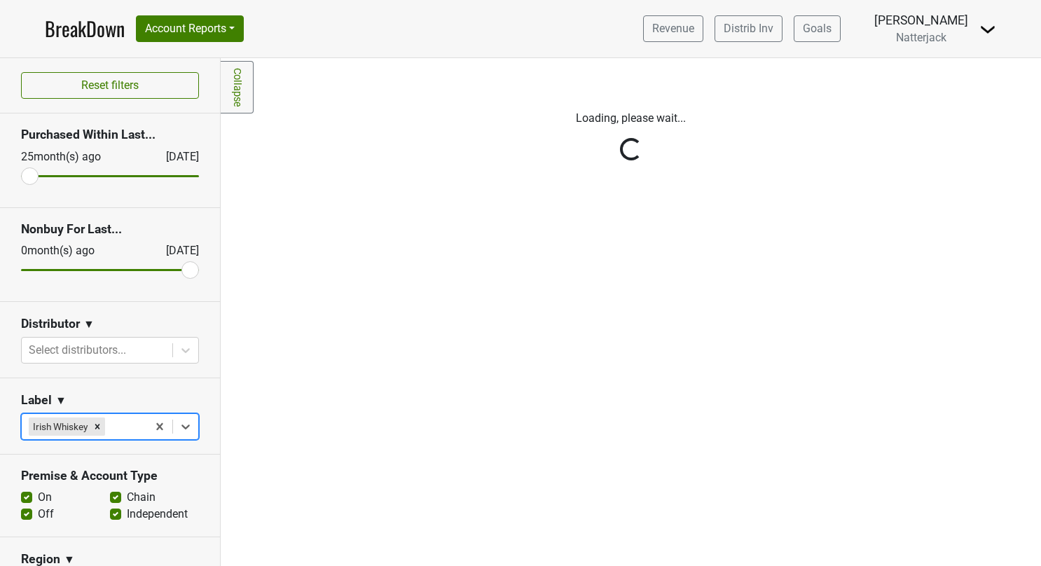
click at [176, 433] on div "Reset filters Purchased Within Last... [DATE] [DATE] Nonbuy For Last... [DATE] …" at bounding box center [110, 312] width 221 height 508
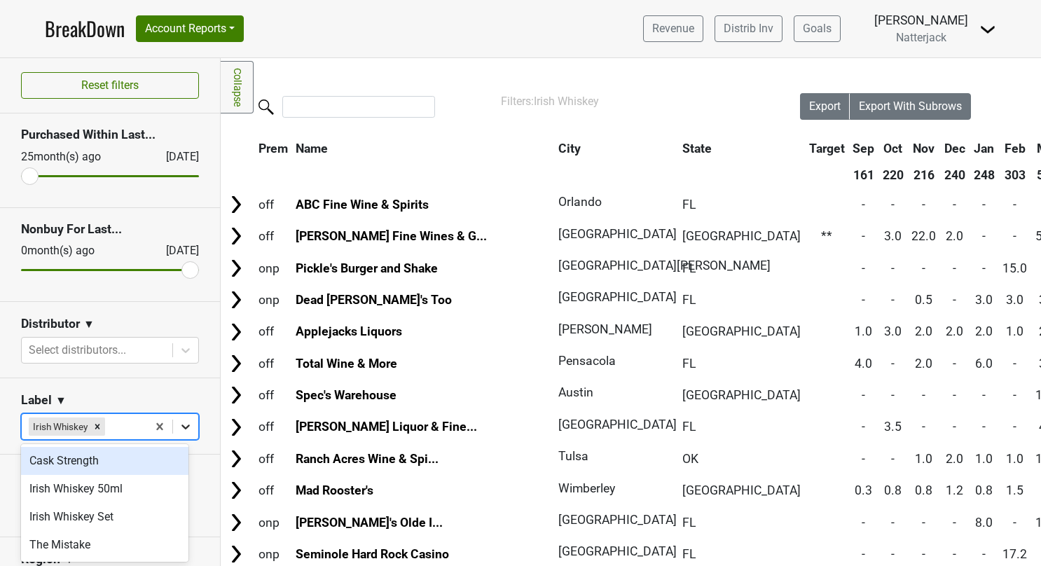
click at [181, 425] on icon at bounding box center [185, 426] width 8 height 5
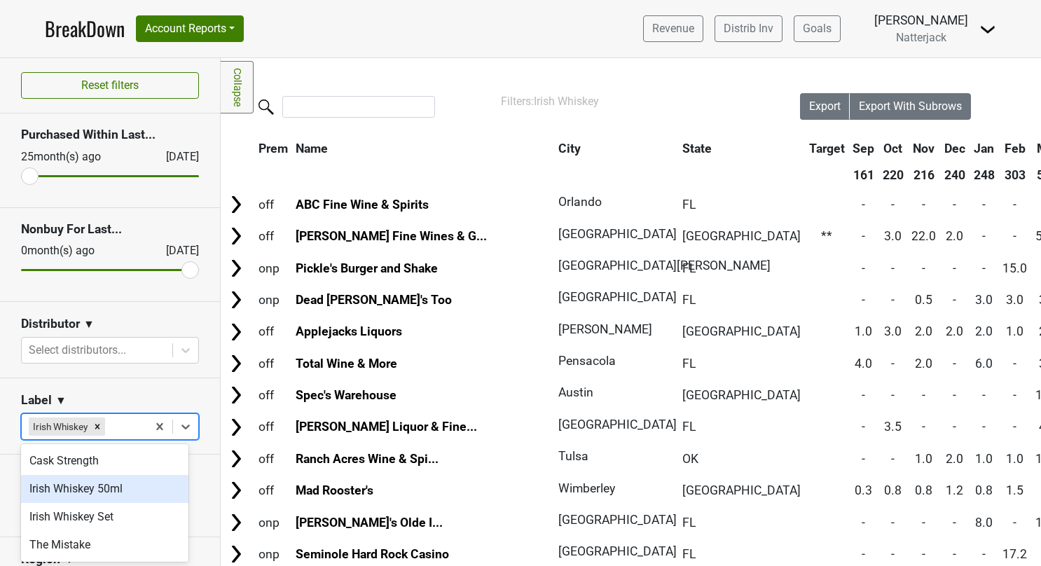
click at [113, 491] on div "Irish Whiskey 50ml" at bounding box center [104, 489] width 167 height 28
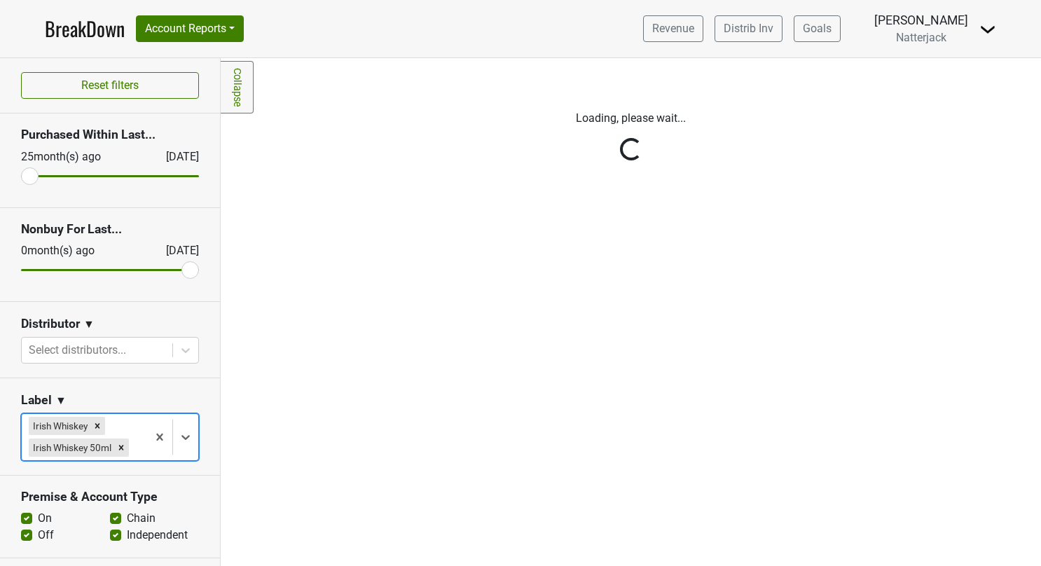
click at [178, 445] on div at bounding box center [185, 436] width 25 height 25
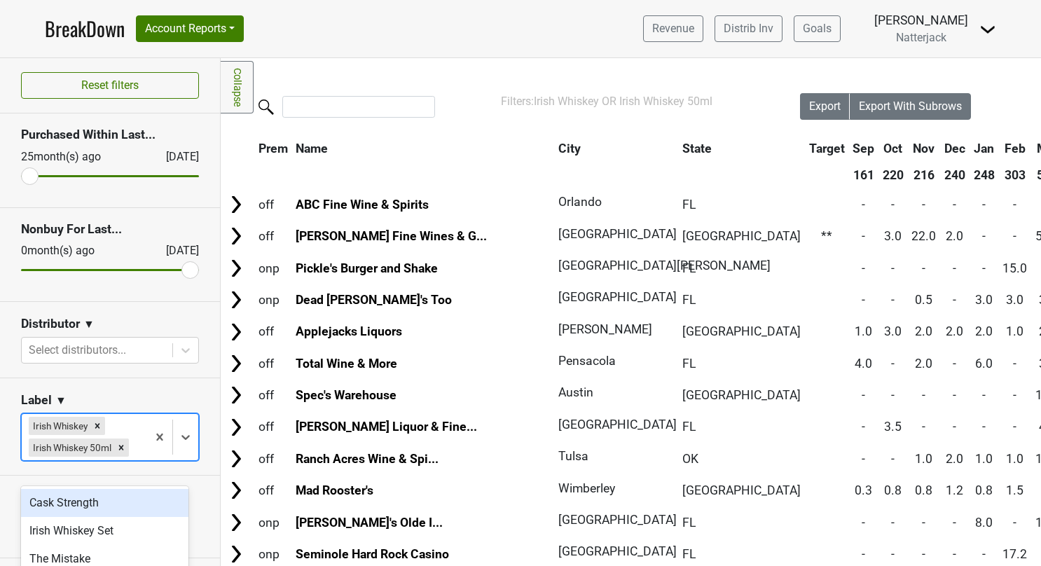
scroll to position [70, 0]
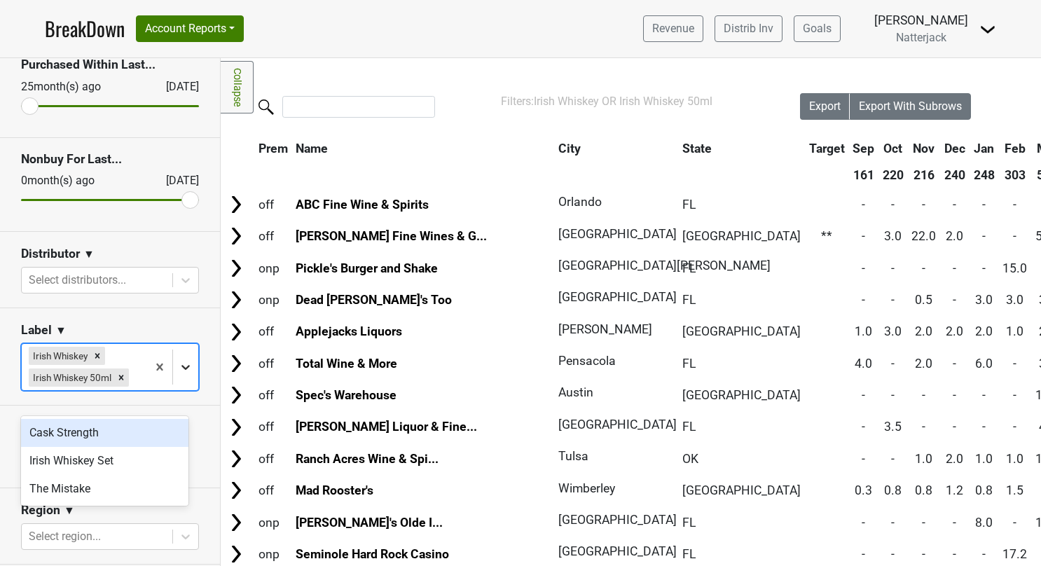
click at [181, 370] on icon at bounding box center [185, 367] width 8 height 5
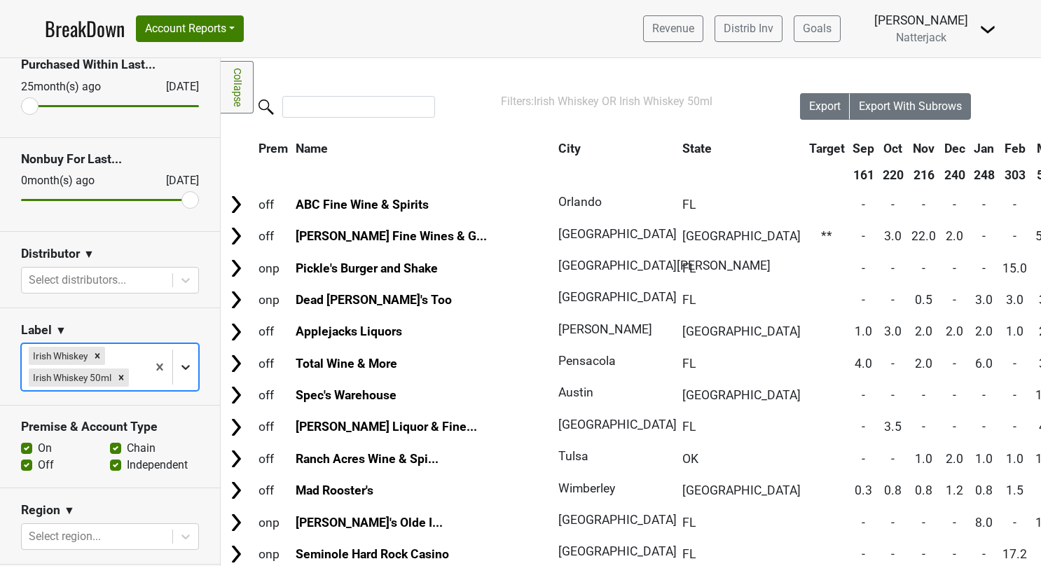
click at [181, 370] on icon at bounding box center [185, 367] width 8 height 5
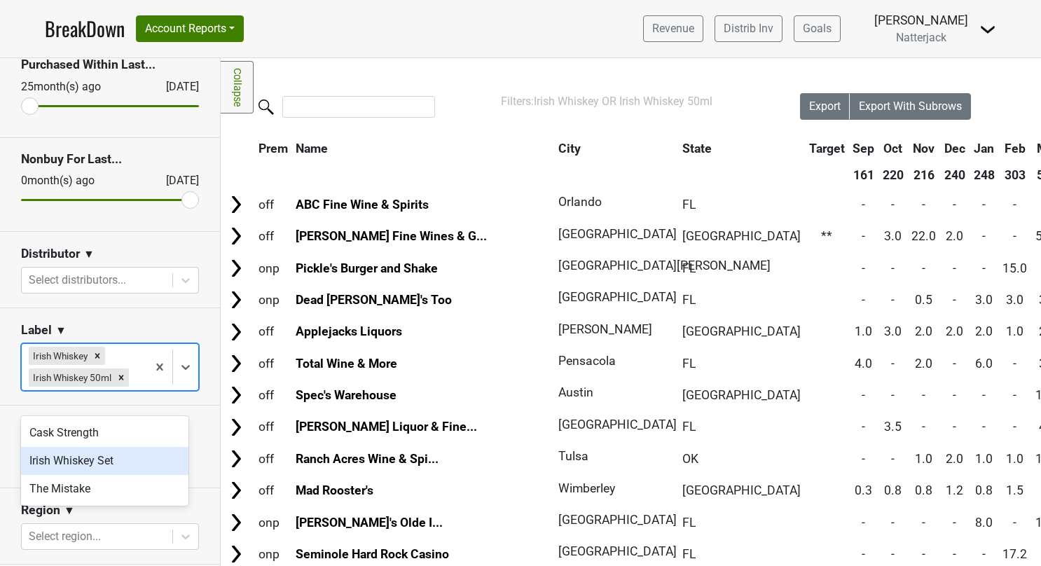
click at [107, 455] on div "Irish Whiskey Set" at bounding box center [104, 461] width 167 height 28
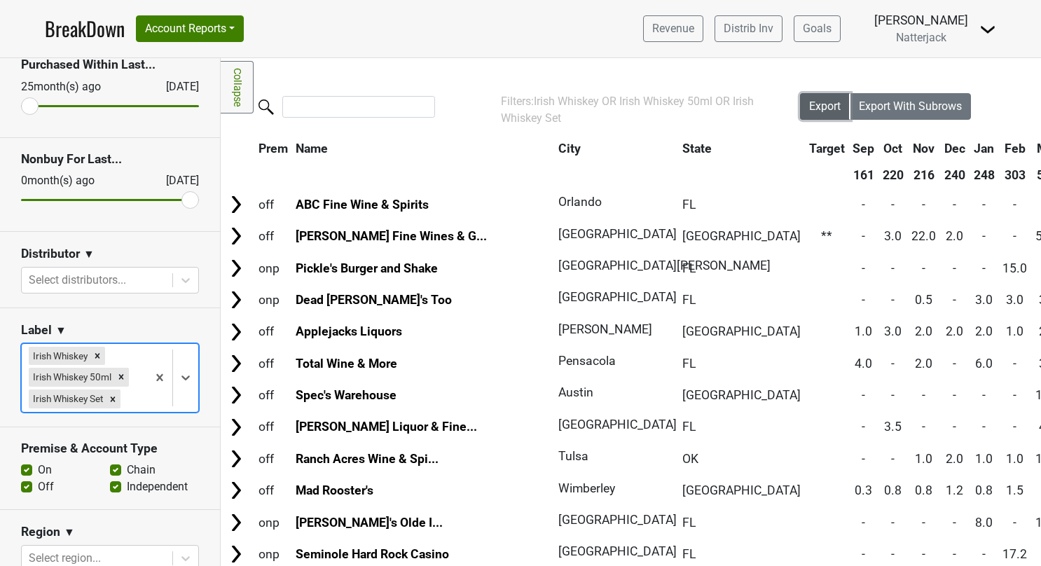
click at [819, 102] on span "Export" at bounding box center [825, 105] width 32 height 13
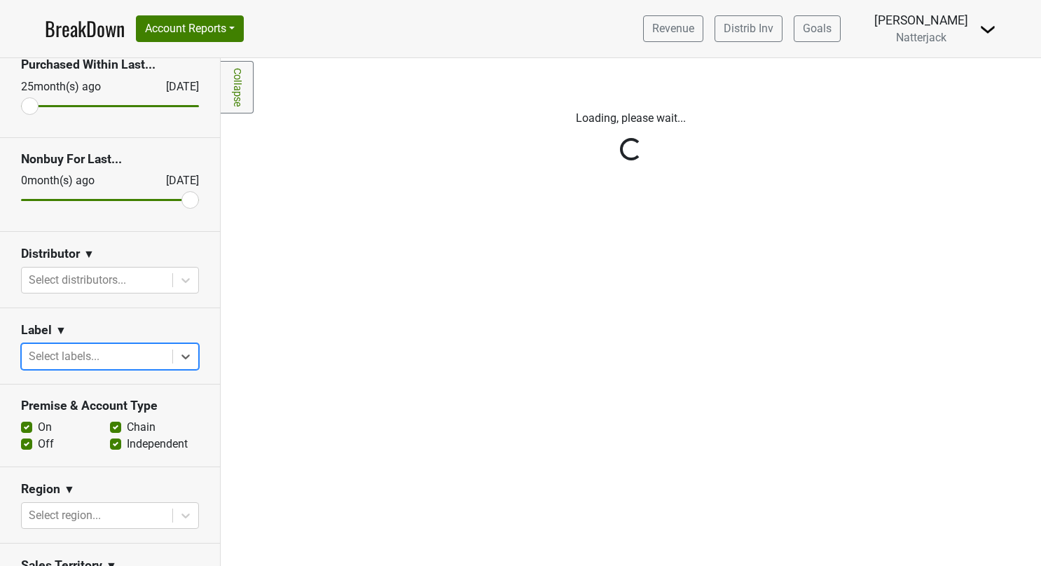
click at [175, 353] on div "Reset filters Purchased Within Last... [DATE] [DATE] Nonbuy For Last... [DATE] …" at bounding box center [110, 312] width 221 height 508
click at [179, 352] on icon at bounding box center [186, 357] width 14 height 14
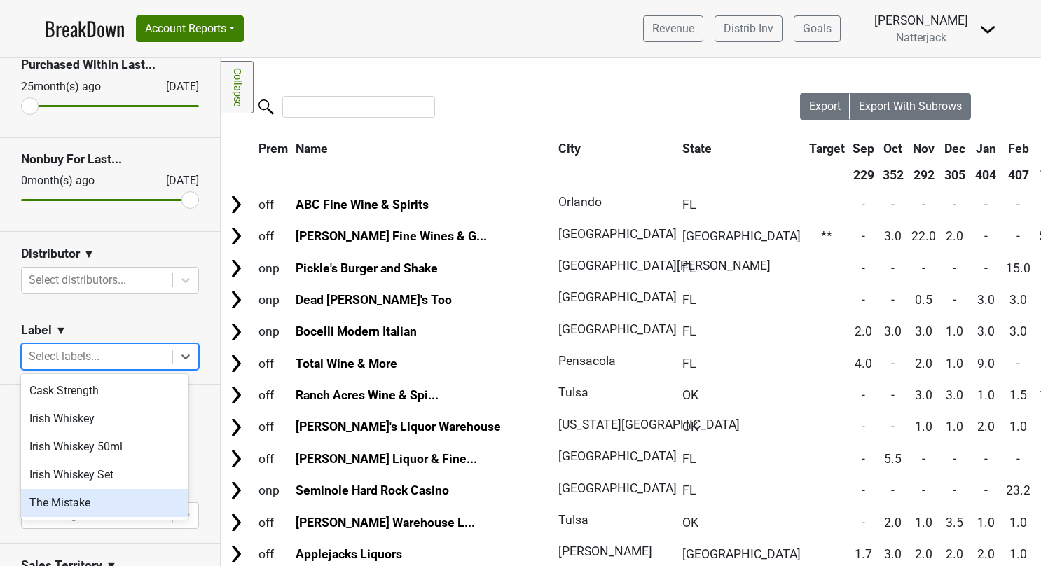
click at [102, 503] on div "The Mistake" at bounding box center [104, 503] width 167 height 28
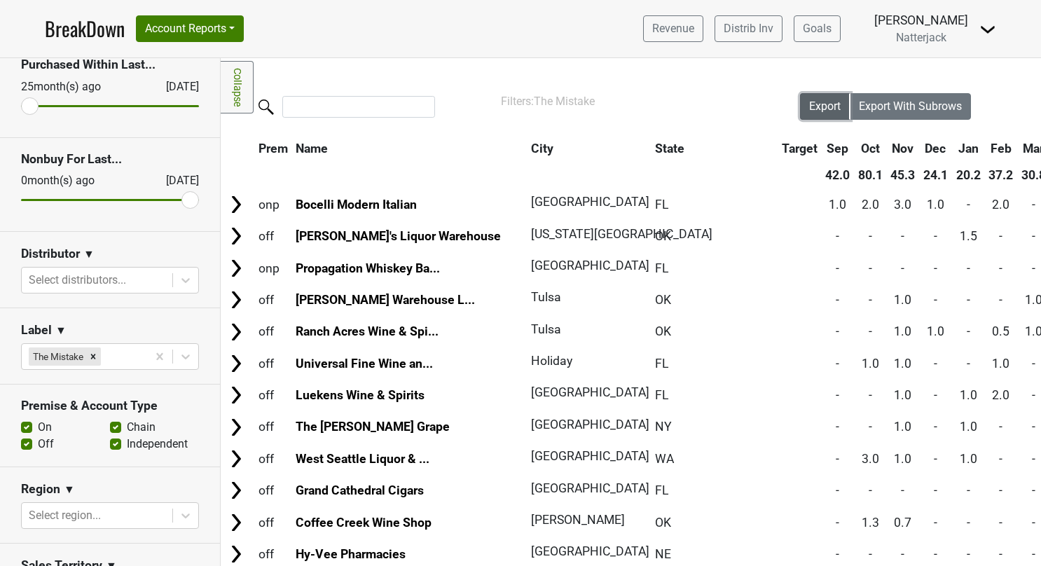
click at [814, 104] on span "Export" at bounding box center [825, 105] width 32 height 13
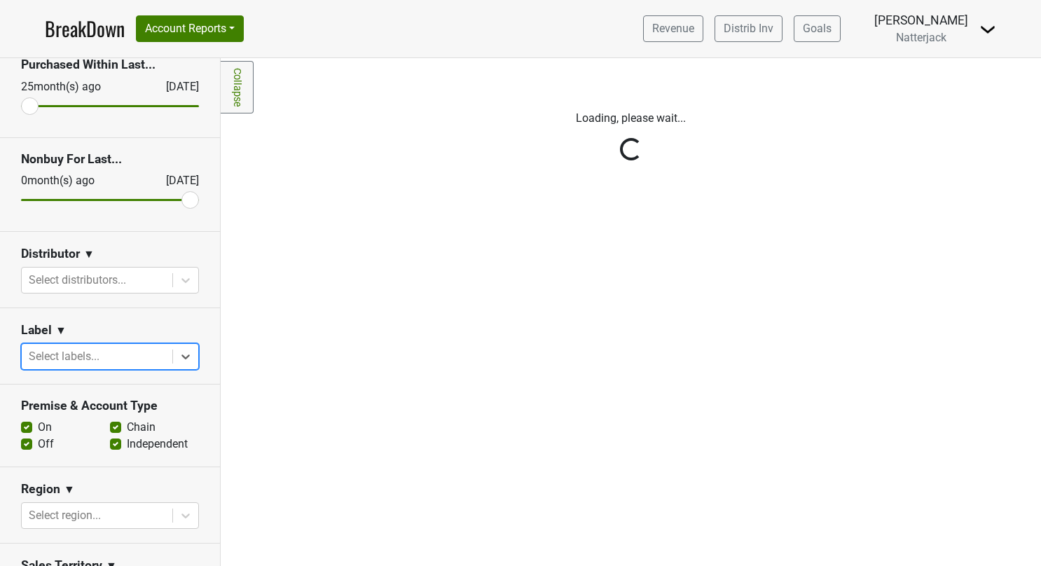
click at [178, 354] on div "Reset filters Purchased Within Last... [DATE] [DATE] Nonbuy For Last... [DATE] …" at bounding box center [110, 312] width 221 height 508
click at [179, 354] on icon at bounding box center [186, 357] width 14 height 14
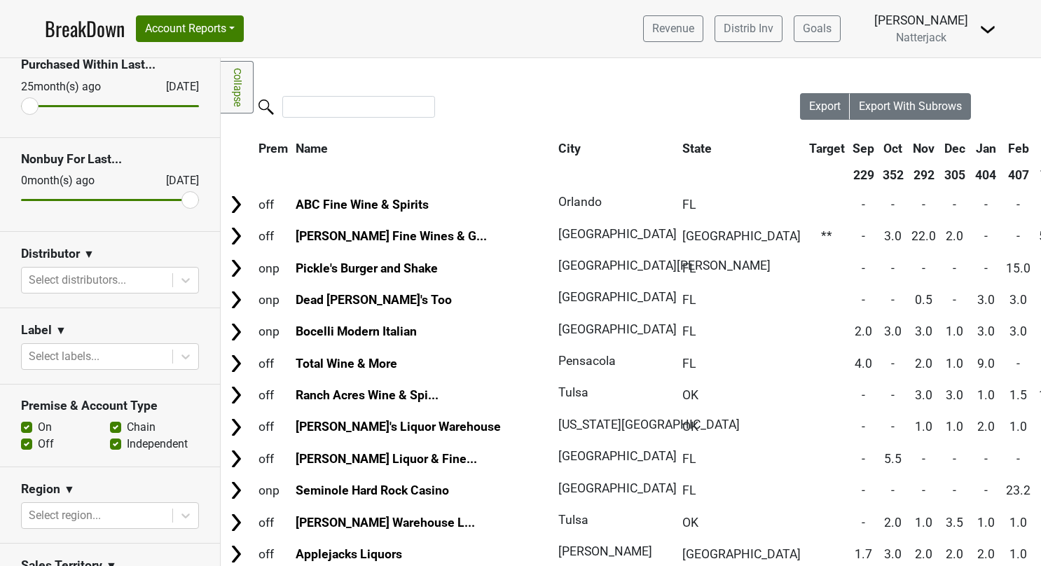
click at [191, 319] on section "Label ▼ Select labels..." at bounding box center [110, 346] width 220 height 76
click at [179, 353] on icon at bounding box center [186, 357] width 14 height 14
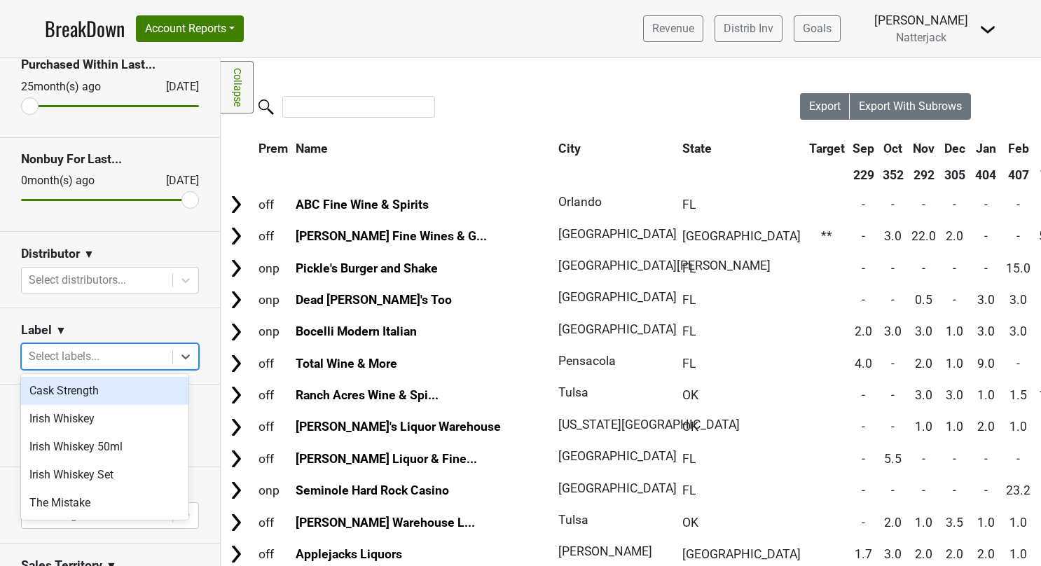
click at [136, 387] on div "Cask Strength" at bounding box center [104, 391] width 167 height 28
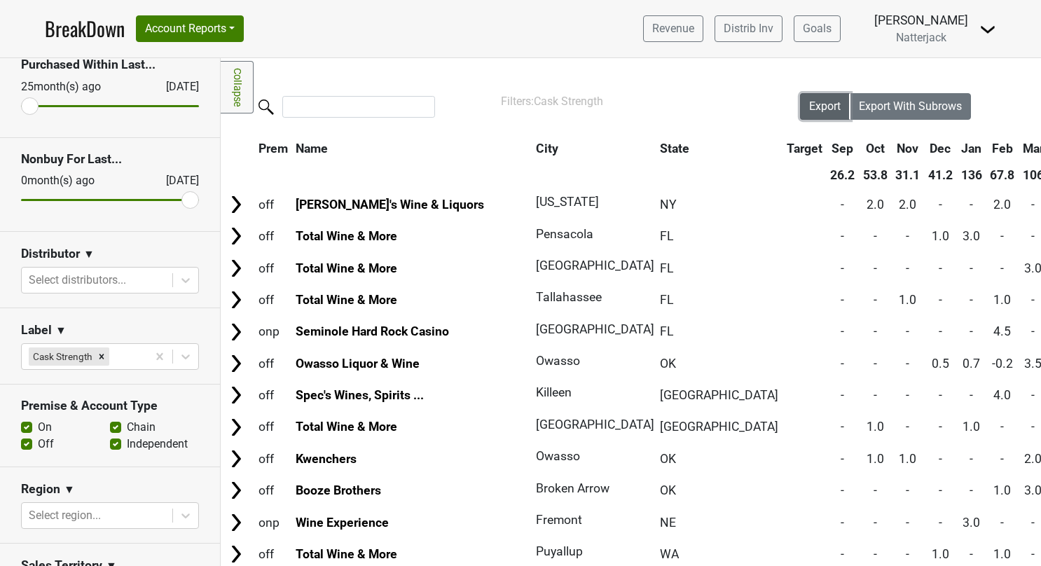
click at [809, 106] on span "Export" at bounding box center [825, 105] width 32 height 13
drag, startPoint x: 810, startPoint y: 108, endPoint x: 676, endPoint y: 509, distance: 422.4
click at [810, 108] on span "Export" at bounding box center [825, 105] width 32 height 13
